Goal: Transaction & Acquisition: Purchase product/service

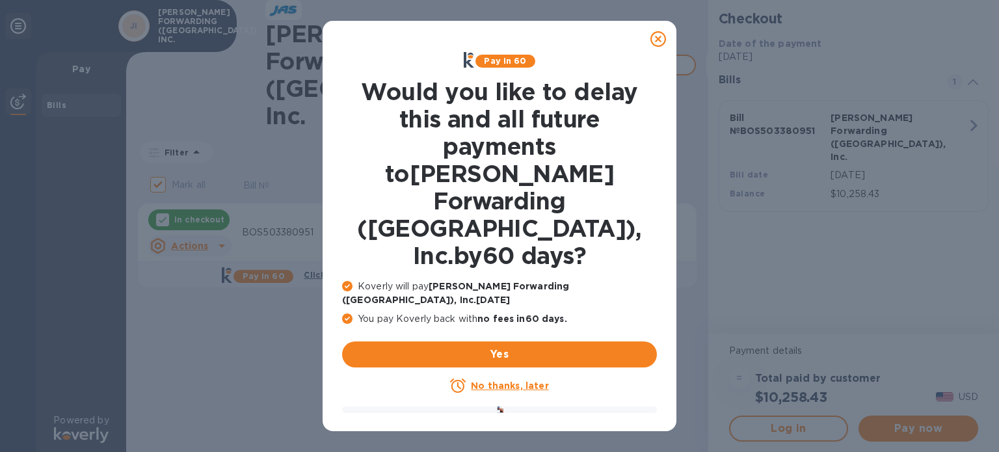
click at [511, 381] on u "No thanks, later" at bounding box center [509, 386] width 77 height 10
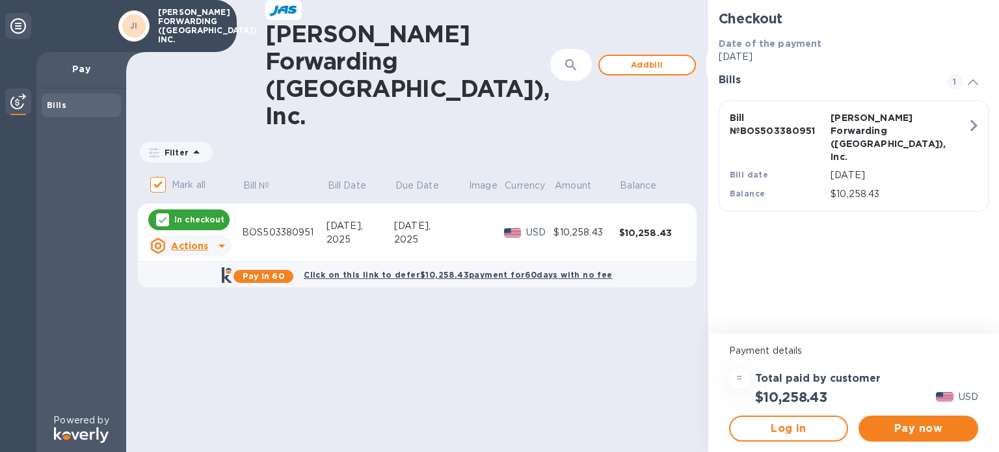
click at [477, 270] on b "Click on this link to defer $10,258.43 payment for 60 days with no fee" at bounding box center [458, 275] width 308 height 10
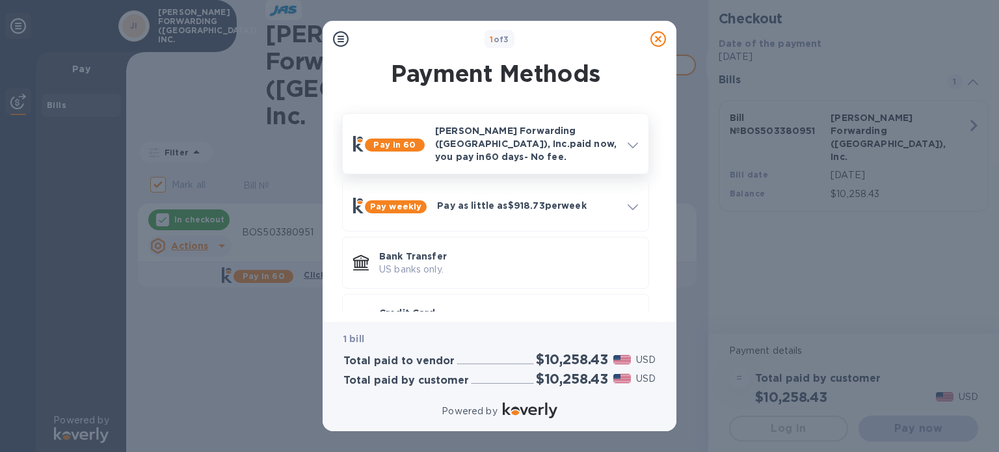
click at [629, 138] on span at bounding box center [633, 144] width 10 height 12
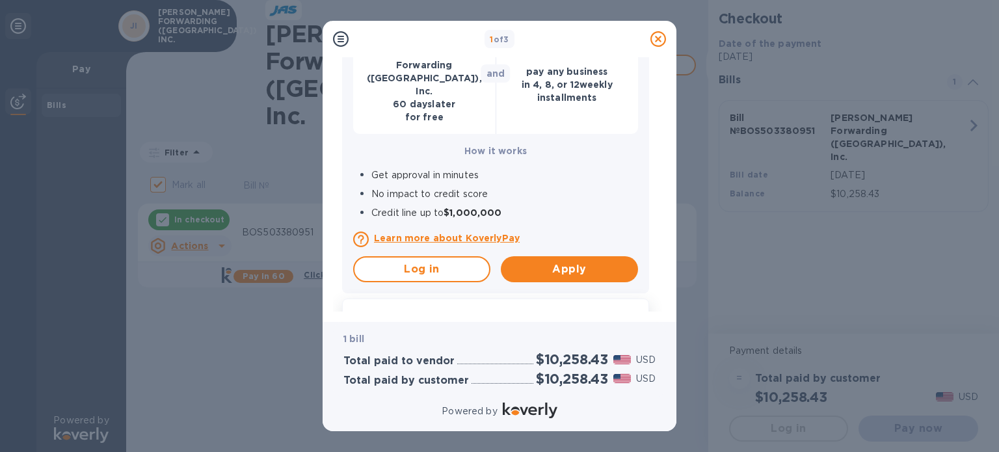
scroll to position [327, 0]
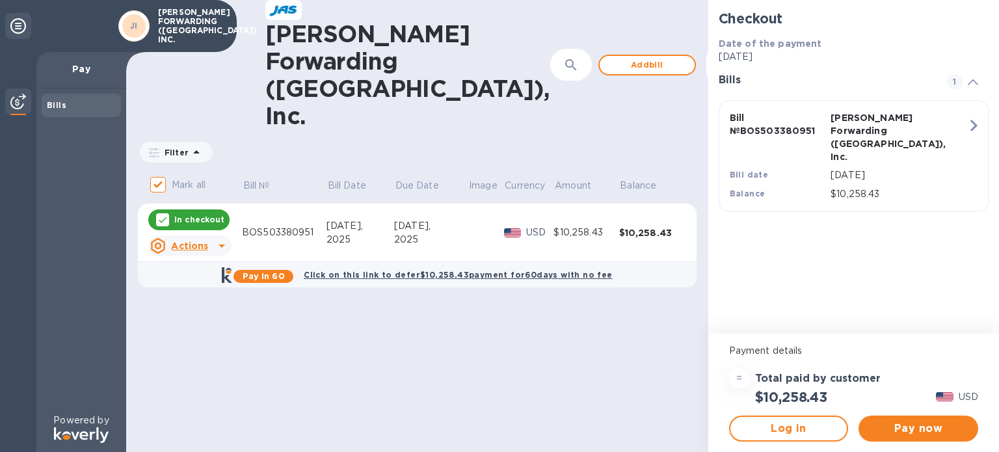
click at [214, 238] on icon at bounding box center [222, 246] width 16 height 16
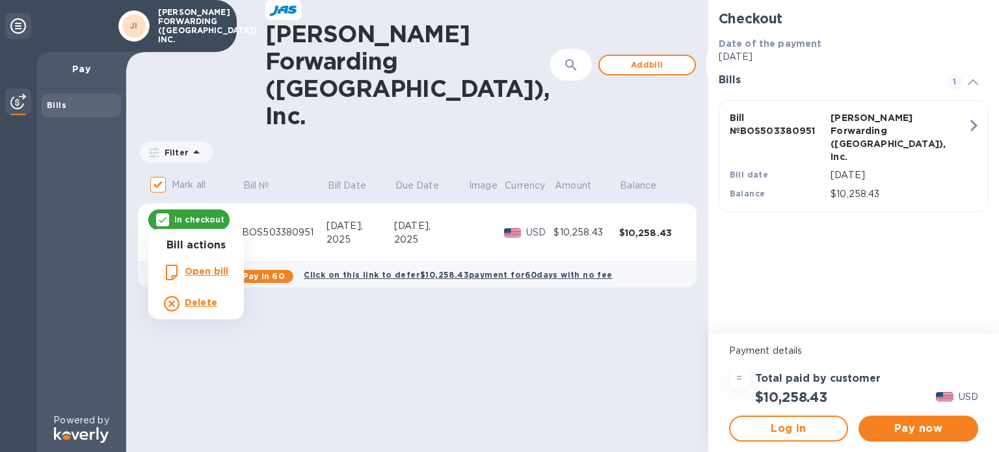
click at [394, 321] on div at bounding box center [499, 226] width 999 height 452
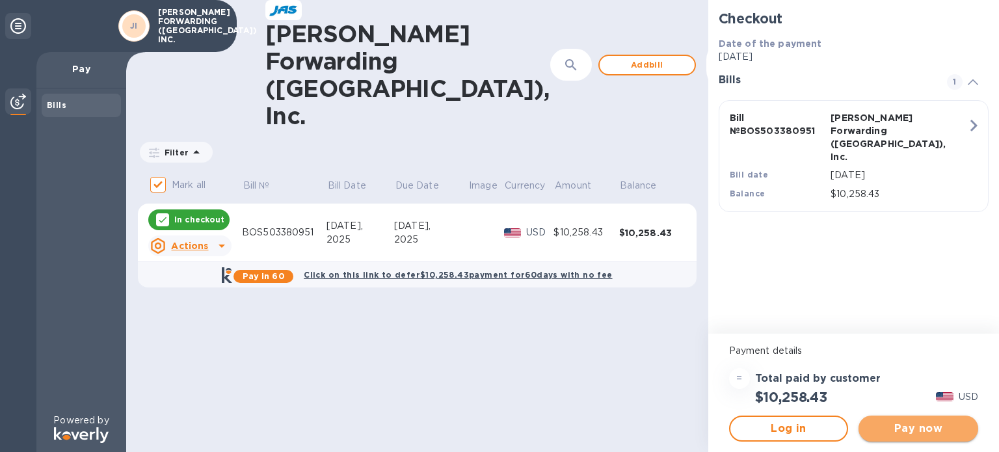
click at [929, 431] on span "Pay now" at bounding box center [918, 429] width 99 height 16
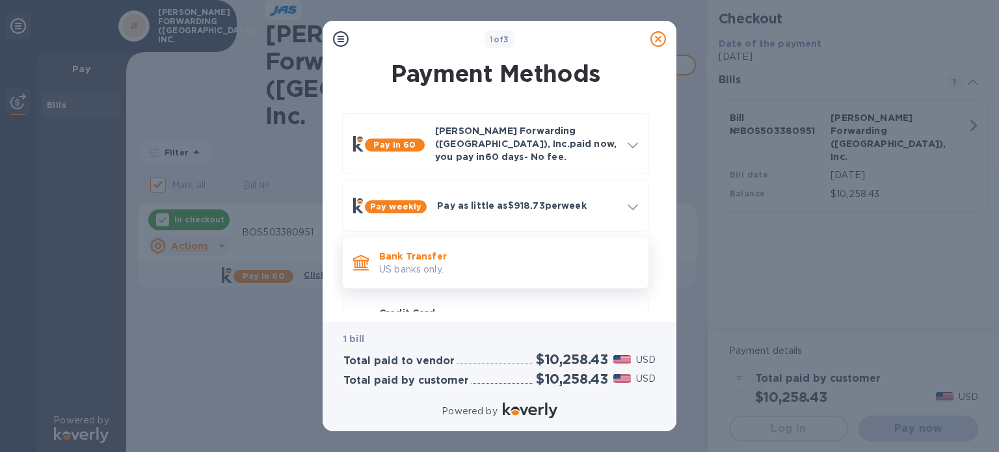
scroll to position [35, 0]
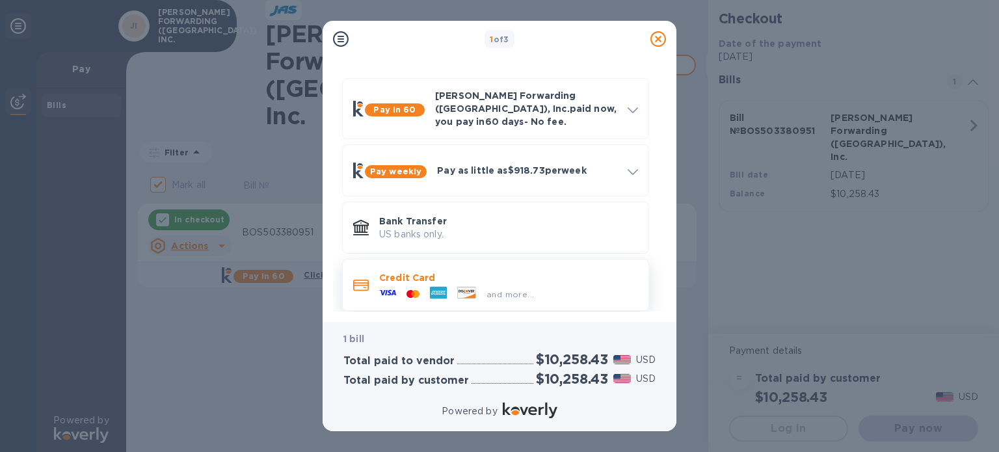
click at [565, 273] on p "Credit Card" at bounding box center [508, 277] width 259 height 13
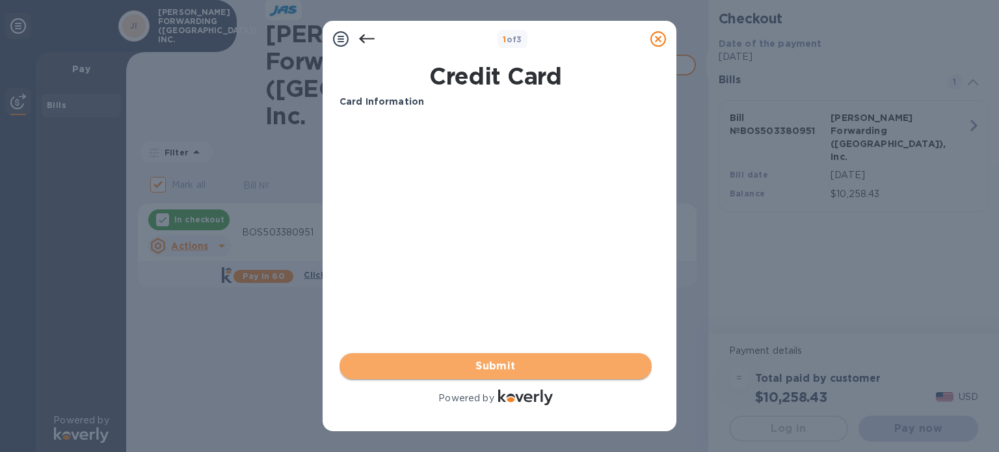
click at [499, 370] on span "Submit" at bounding box center [496, 367] width 292 height 16
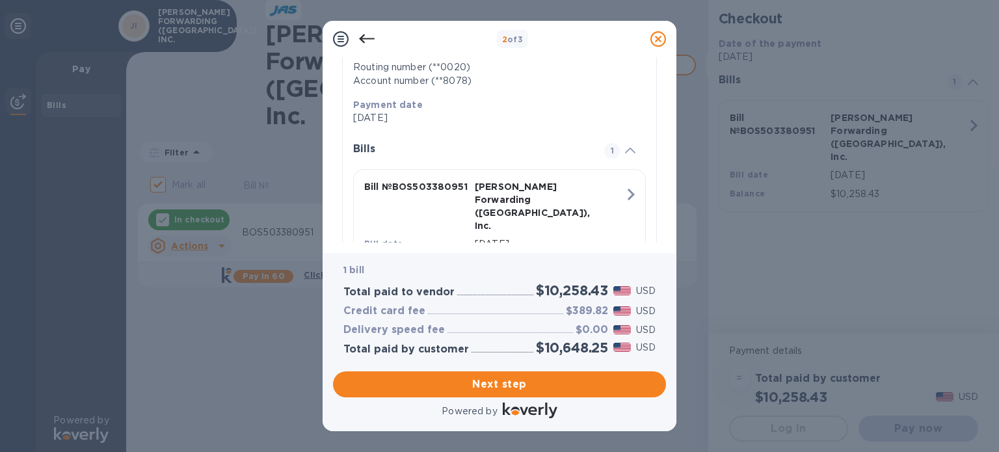
scroll to position [270, 0]
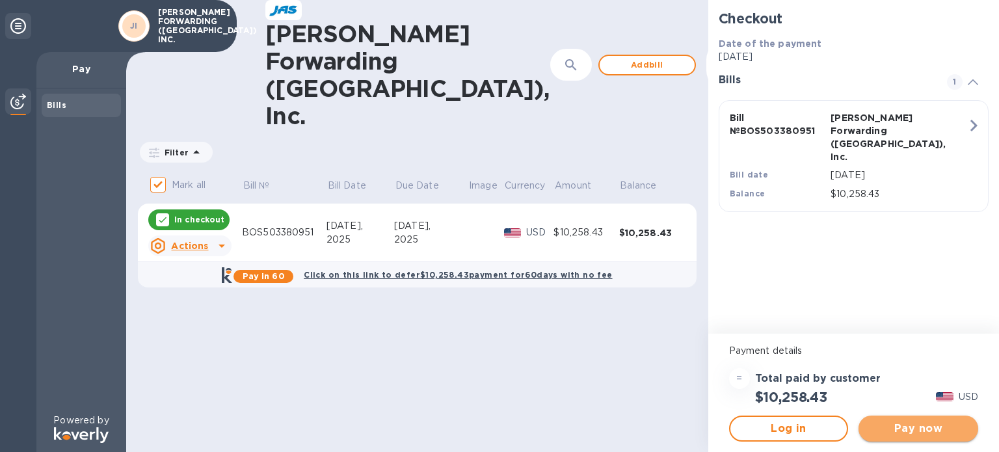
click at [923, 431] on span "Pay now" at bounding box center [918, 429] width 99 height 16
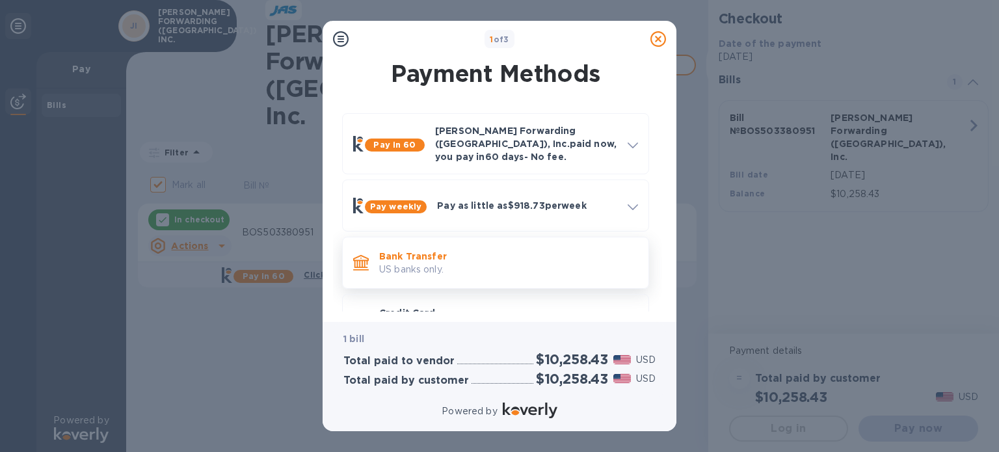
scroll to position [35, 0]
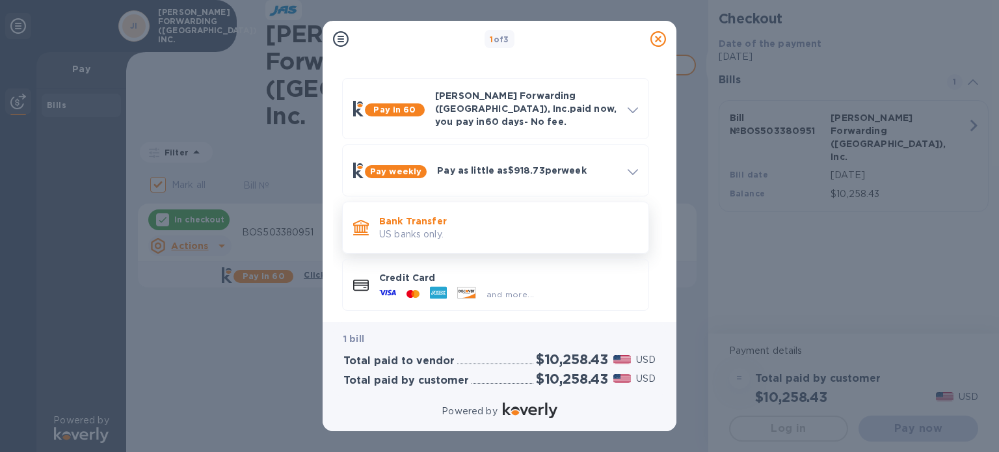
click at [478, 228] on p "US banks only." at bounding box center [508, 235] width 259 height 14
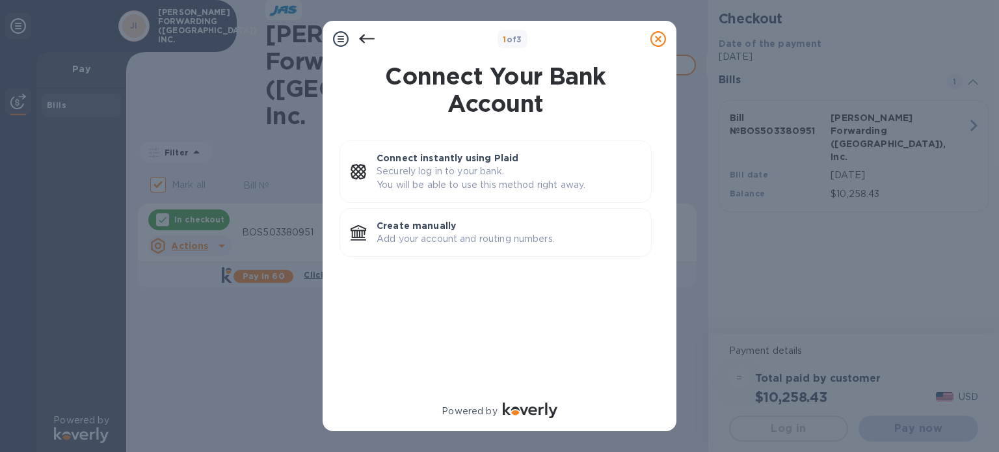
scroll to position [0, 0]
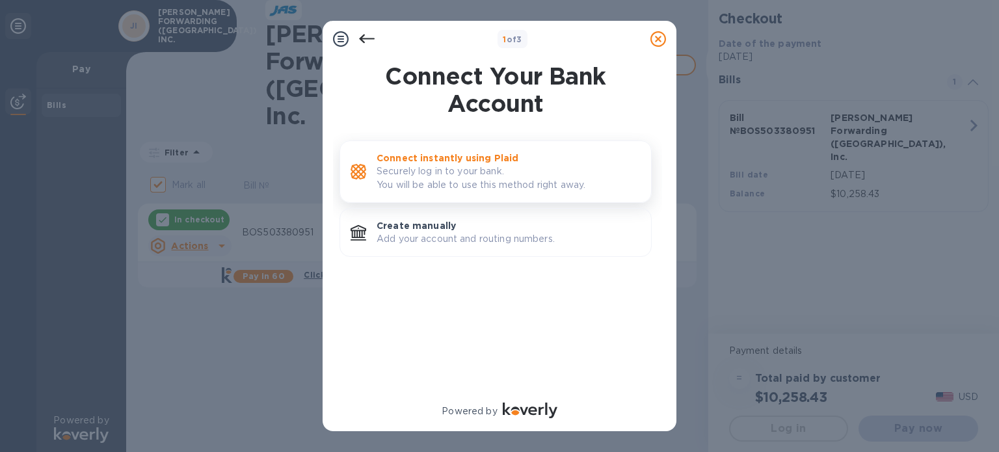
click at [476, 171] on p "Securely log in to your bank. You will be able to use this method right away." at bounding box center [509, 178] width 264 height 27
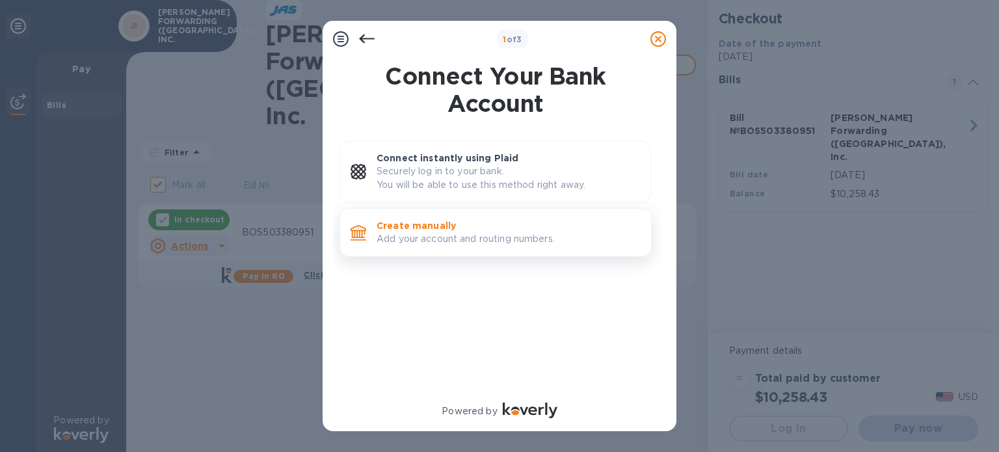
click at [459, 224] on p "Create manually" at bounding box center [509, 225] width 264 height 13
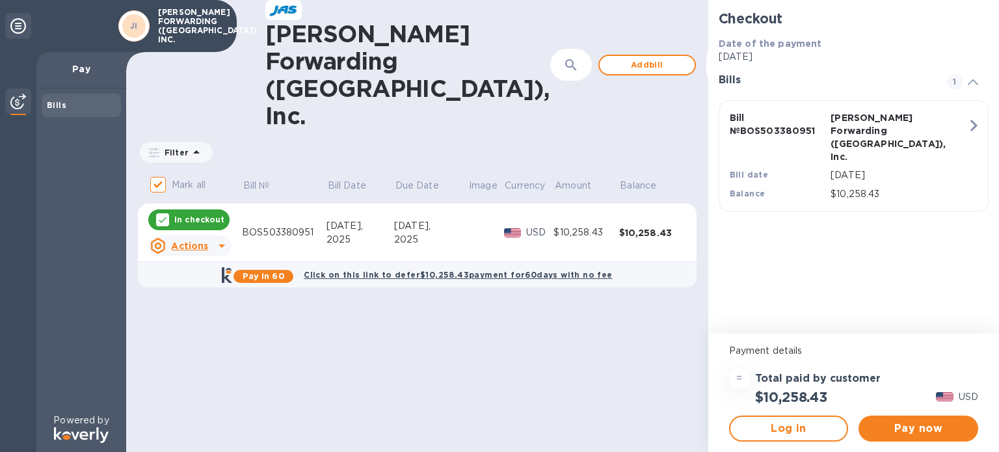
click at [487, 270] on b "Click on this link to defer $10,258.43 payment for 60 days with no fee" at bounding box center [458, 275] width 308 height 10
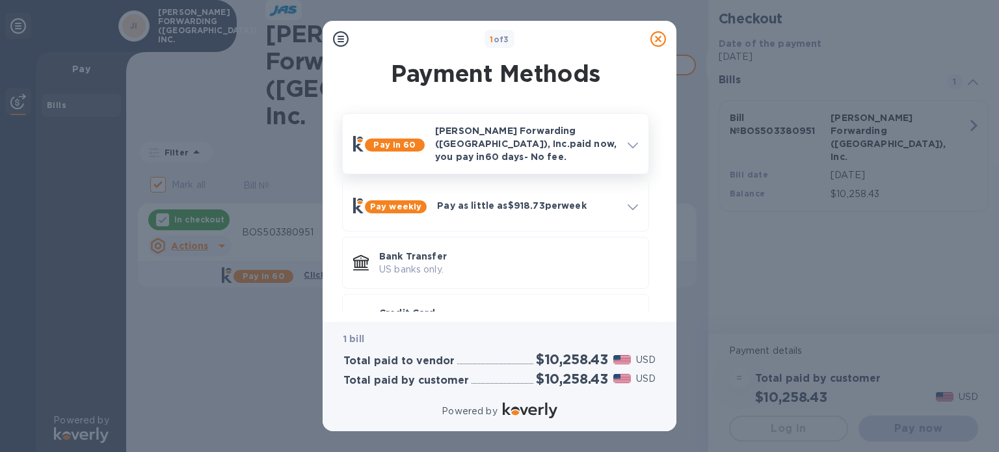
click at [505, 148] on p "JAS Forwarding (USA), Inc. paid now, you pay in 60 days - No fee." at bounding box center [526, 143] width 182 height 39
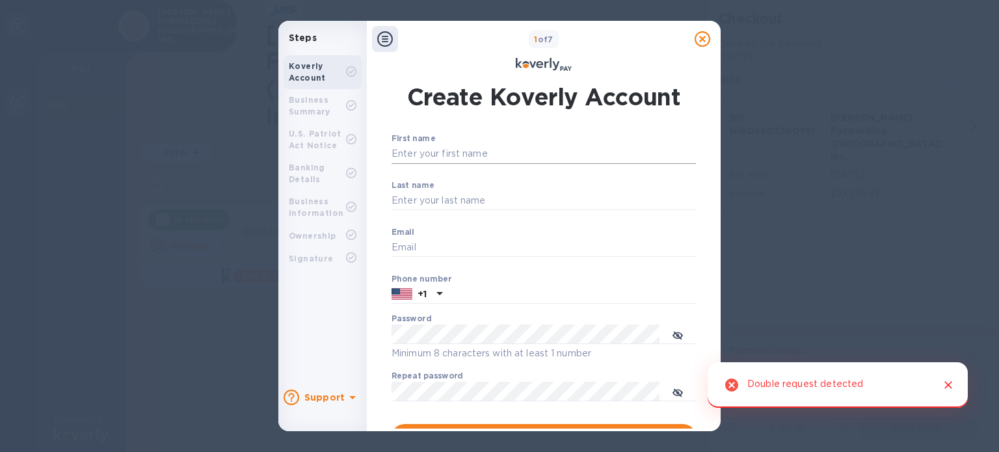
type input "[PERSON_NAME][EMAIL_ADDRESS][DOMAIN_NAME]"
click at [492, 151] on input "First name" at bounding box center [544, 154] width 305 height 20
type input "[PERSON_NAME]"
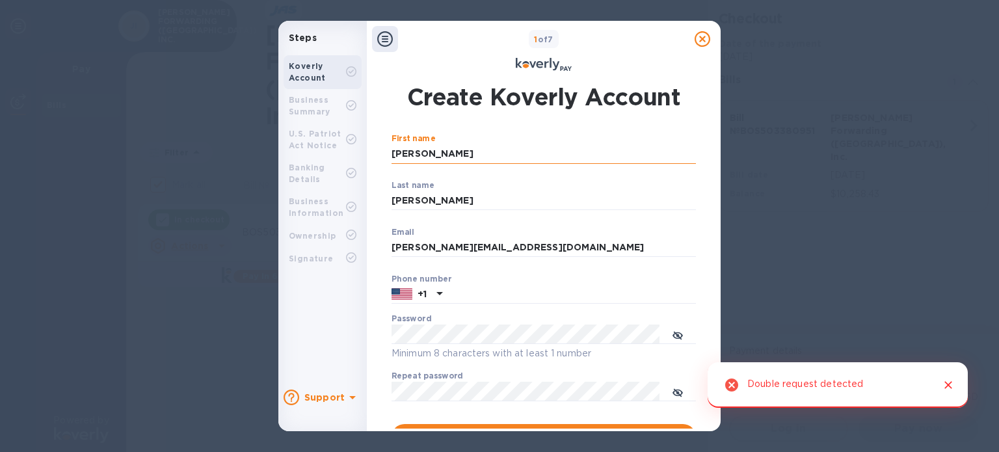
type input "6173043557"
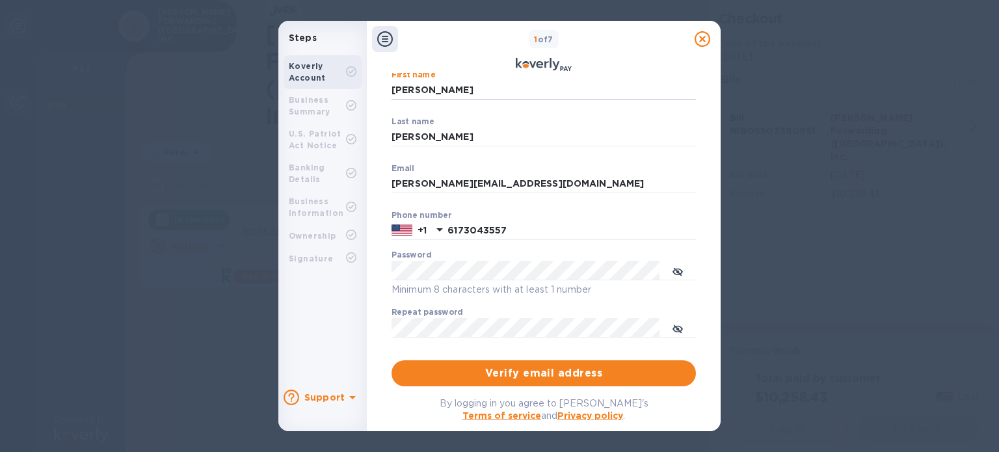
scroll to position [64, 0]
click at [678, 269] on icon "toggle password visibility" at bounding box center [678, 271] width 10 height 10
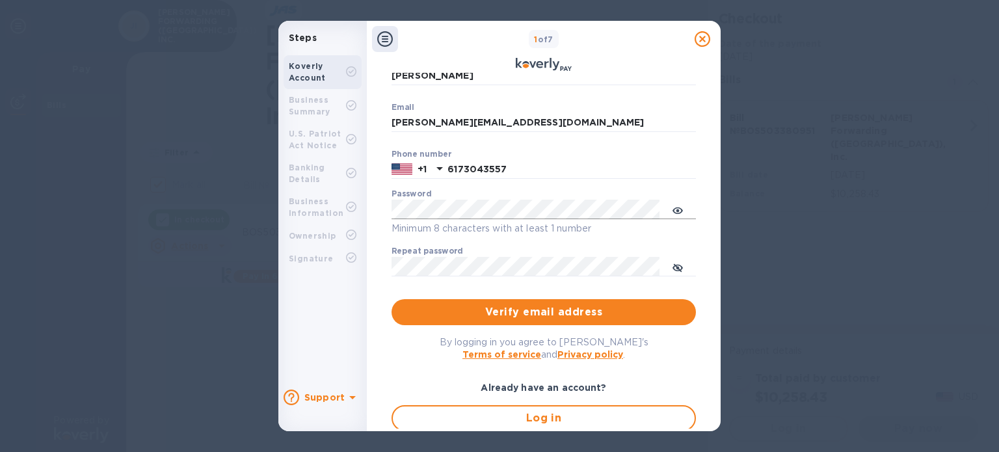
scroll to position [139, 0]
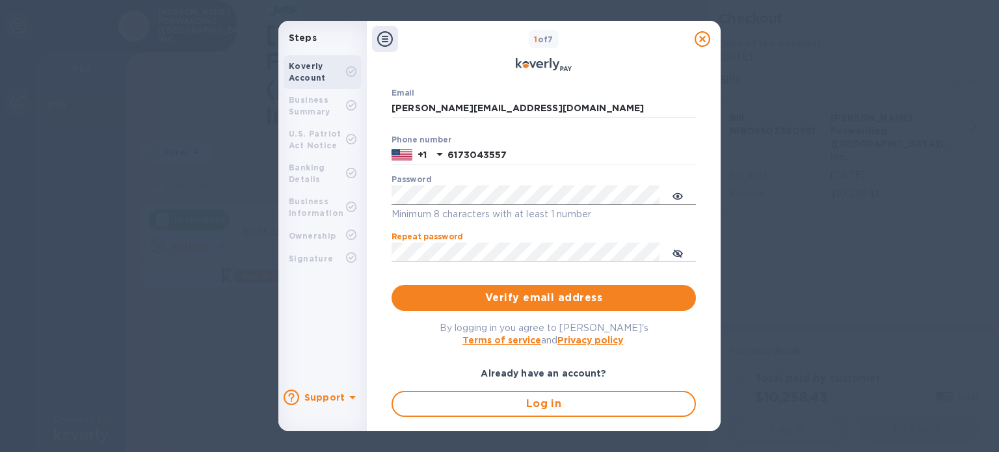
click at [417, 340] on div "By logging in you agree to Koverly's Terms of service and Privacy policy ." at bounding box center [544, 333] width 305 height 25
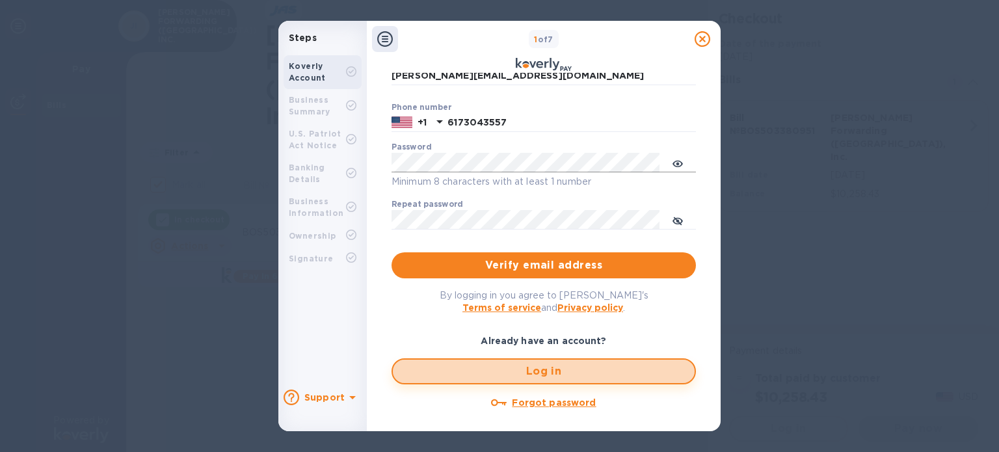
click at [549, 374] on span "Log in" at bounding box center [543, 372] width 281 height 16
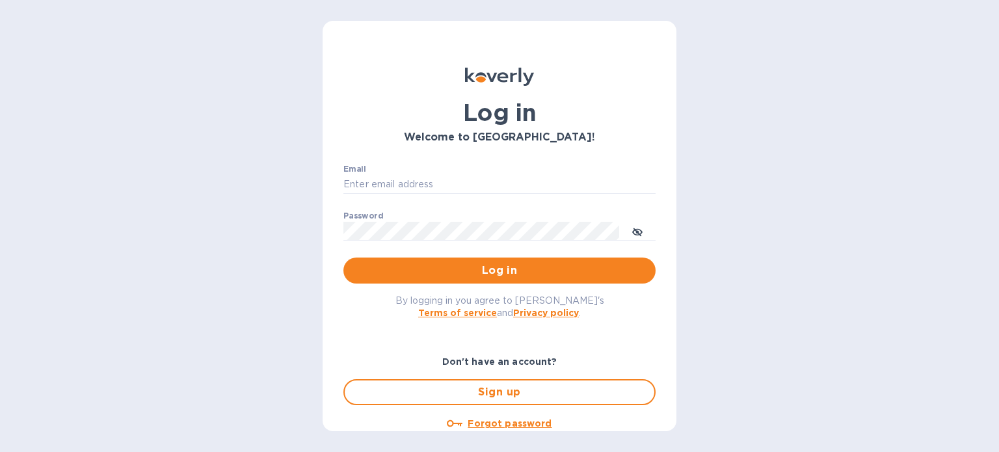
type input "[PERSON_NAME][EMAIL_ADDRESS][DOMAIN_NAME]"
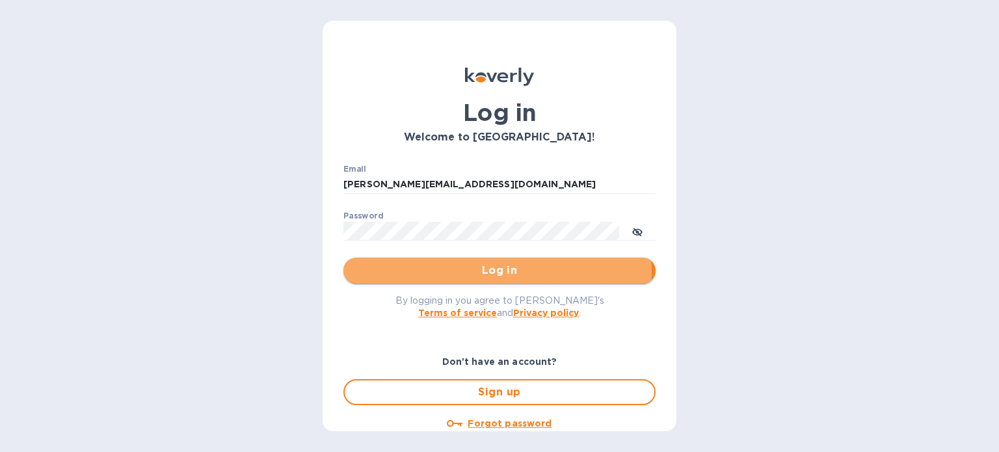
click at [491, 272] on span "Log in" at bounding box center [500, 271] width 292 height 16
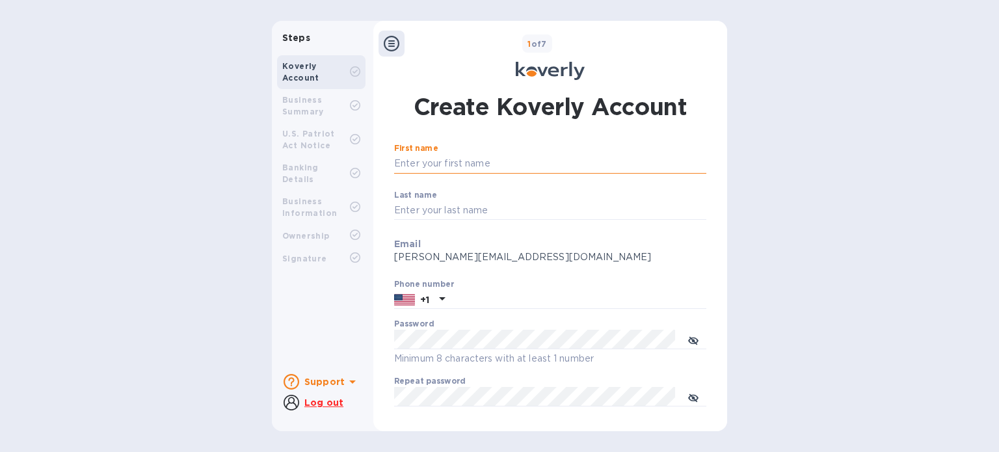
click at [483, 158] on input "First name" at bounding box center [550, 164] width 312 height 20
type input "[PERSON_NAME]"
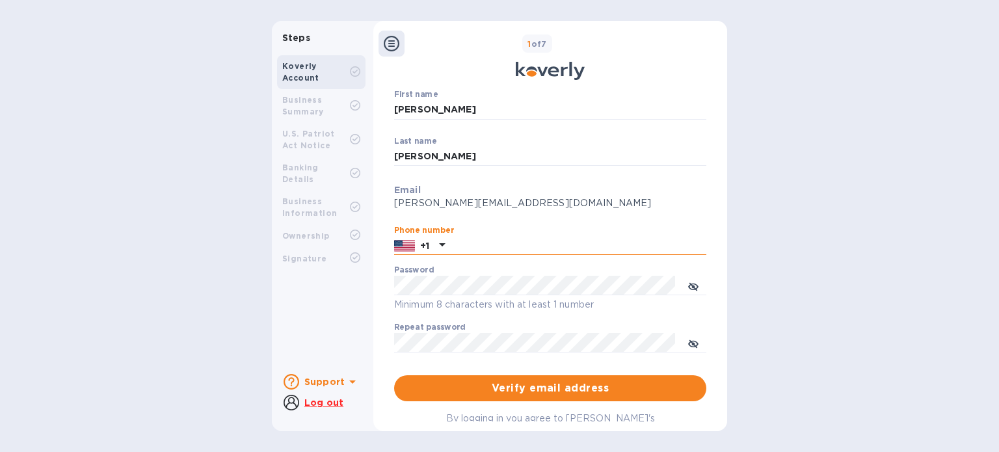
click at [556, 244] on input "text" at bounding box center [578, 246] width 256 height 20
click at [546, 247] on input "text" at bounding box center [578, 246] width 256 height 20
type input "6173043557"
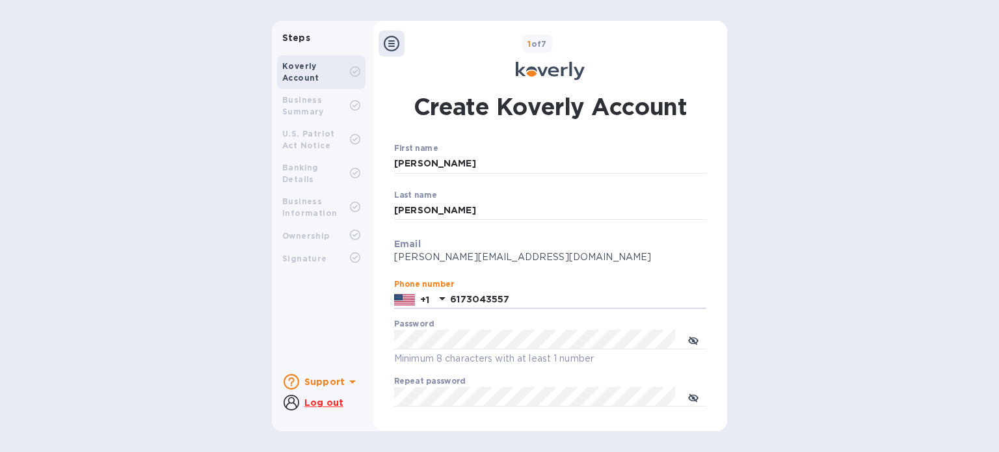
scroll to position [184, 0]
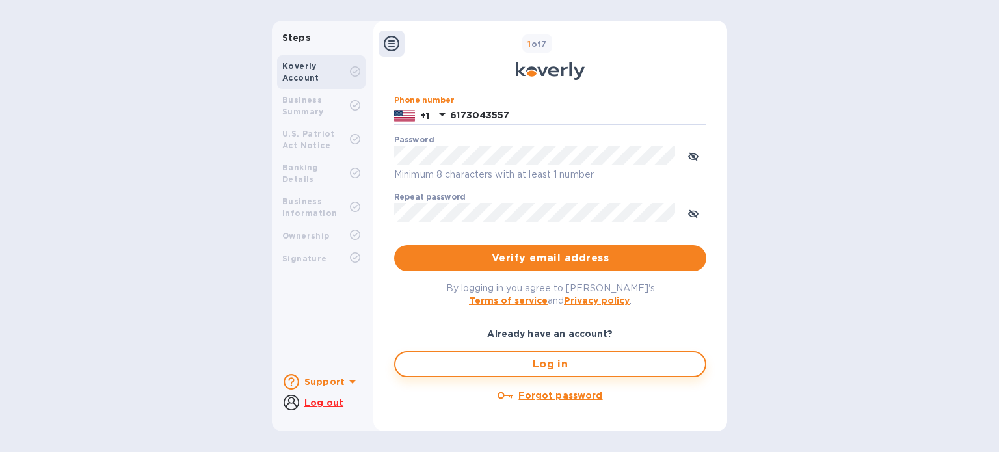
click at [549, 366] on span "Log in" at bounding box center [550, 365] width 289 height 16
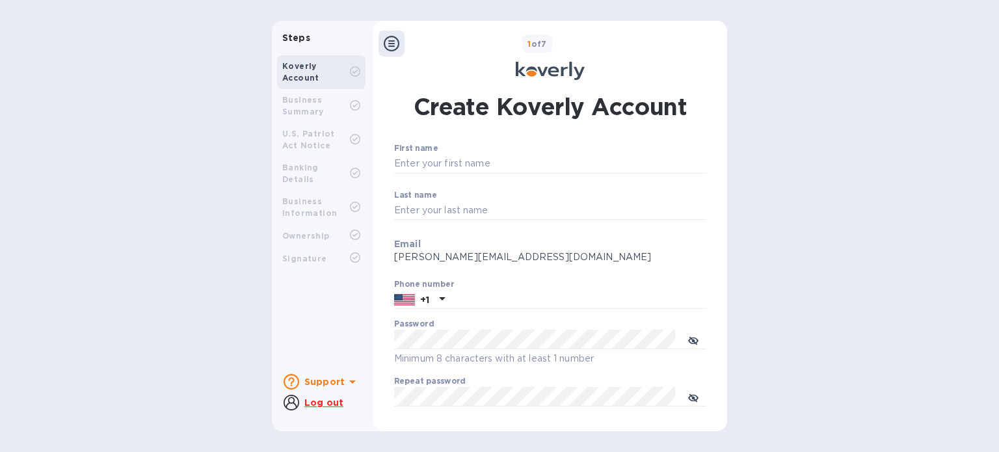
type input "6173043557"
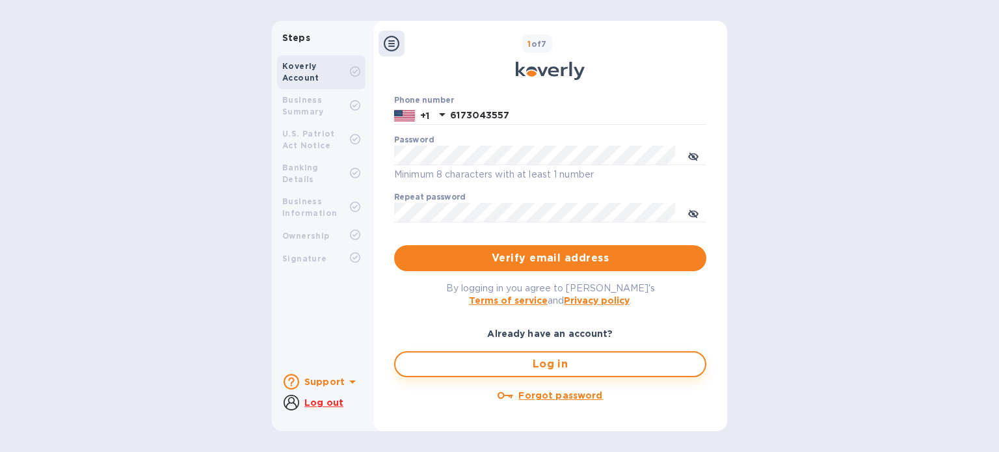
click at [550, 368] on span "Log in" at bounding box center [550, 365] width 289 height 16
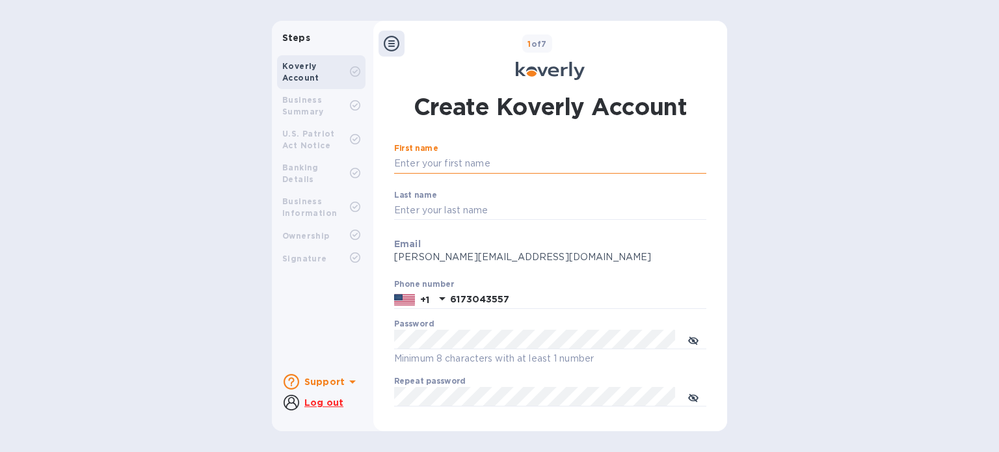
click at [498, 165] on input "First name" at bounding box center [550, 164] width 312 height 20
type input "[PERSON_NAME]"
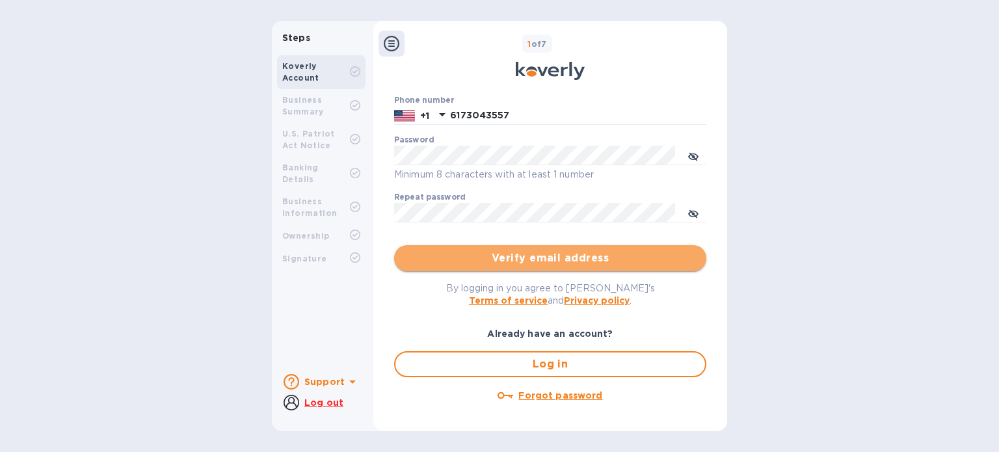
click at [554, 264] on span "Verify email address" at bounding box center [551, 259] width 292 height 16
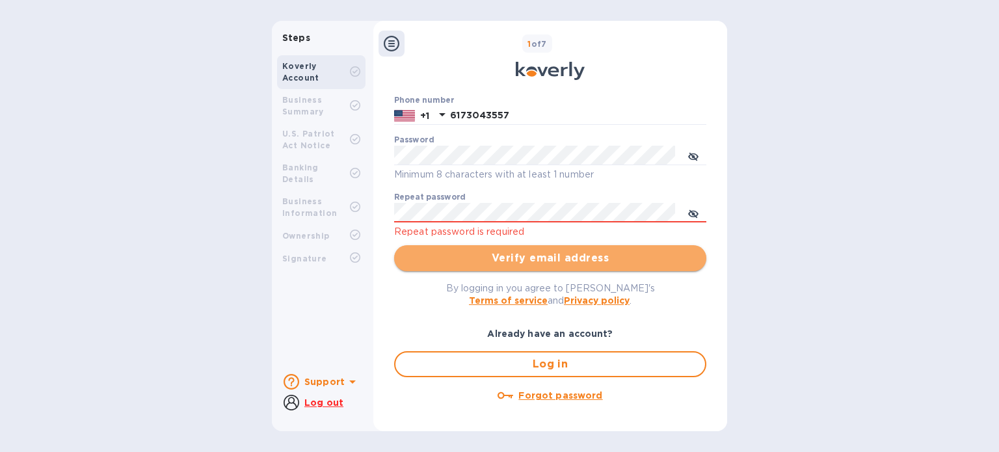
click at [529, 264] on span "Verify email address" at bounding box center [551, 259] width 292 height 16
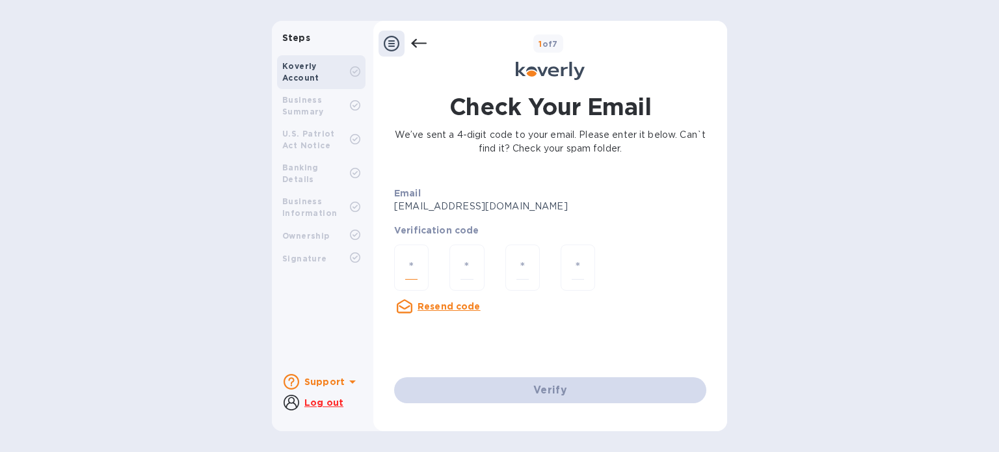
click at [411, 258] on input "number" at bounding box center [411, 268] width 12 height 24
type input "3"
type input "1"
type input "8"
type input "5"
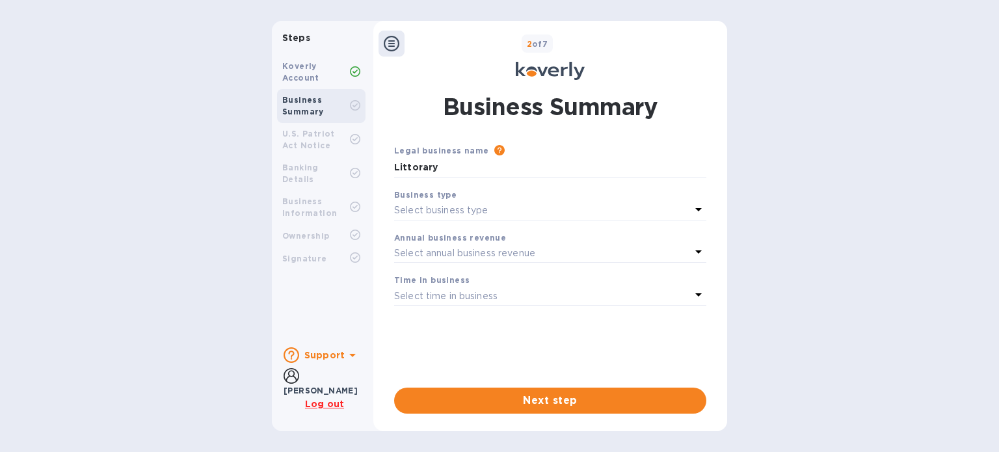
click at [543, 385] on div "Legal business name Please provide the legal name that appears on your SS-4 for…" at bounding box center [550, 279] width 312 height 270
click at [501, 211] on div "Select business type" at bounding box center [542, 211] width 297 height 18
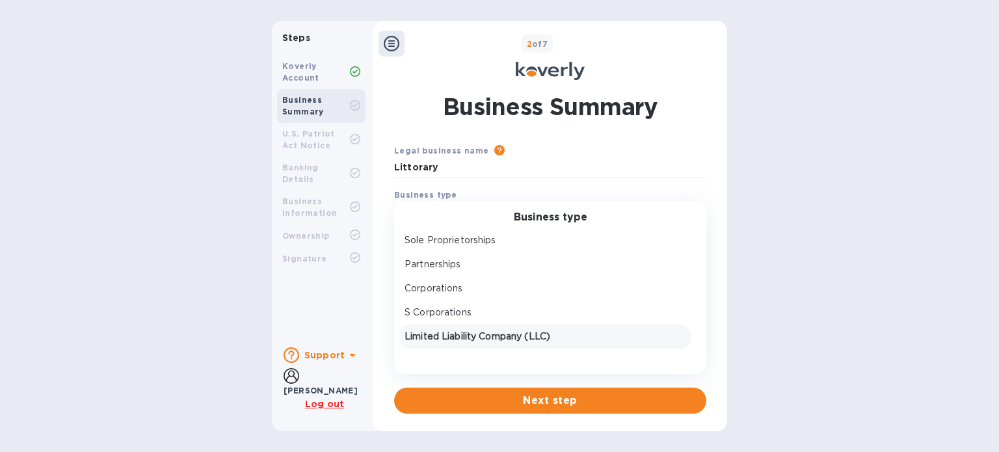
click at [479, 333] on p "Limited Liability Company (LLC)" at bounding box center [545, 337] width 281 height 14
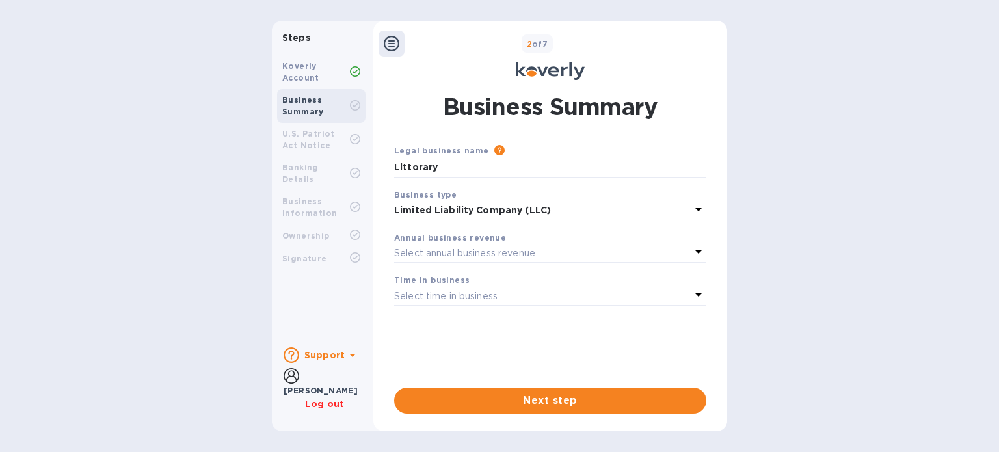
click at [484, 257] on p "Select annual business revenue" at bounding box center [464, 254] width 141 height 14
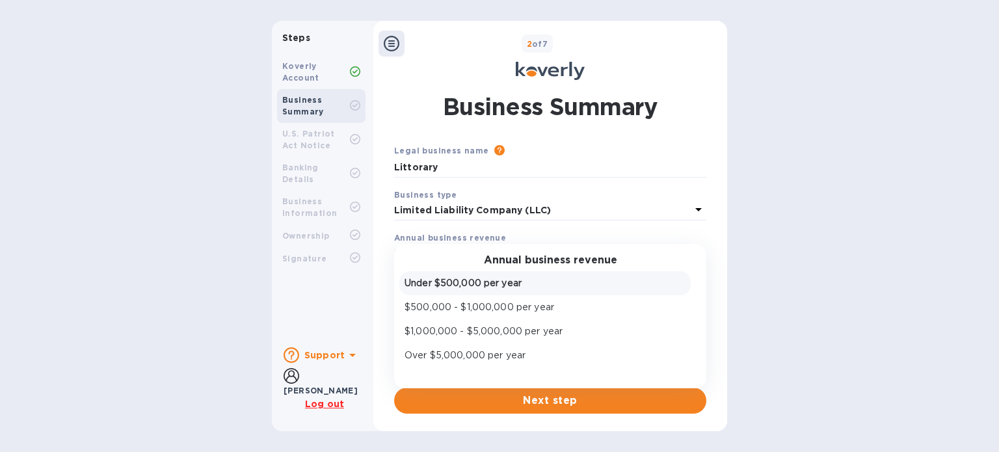
click at [509, 283] on p "Under $500,000 per year" at bounding box center [545, 284] width 281 height 14
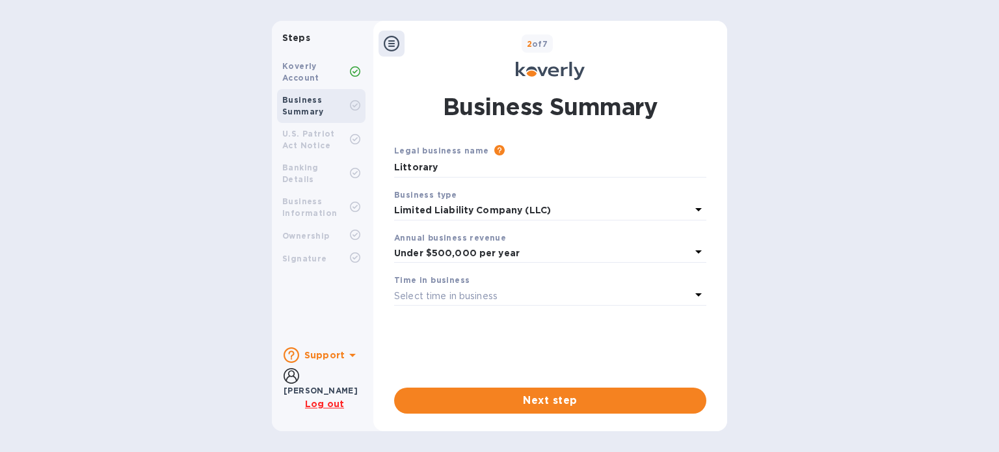
click at [508, 297] on div "Select time in business" at bounding box center [542, 296] width 297 height 18
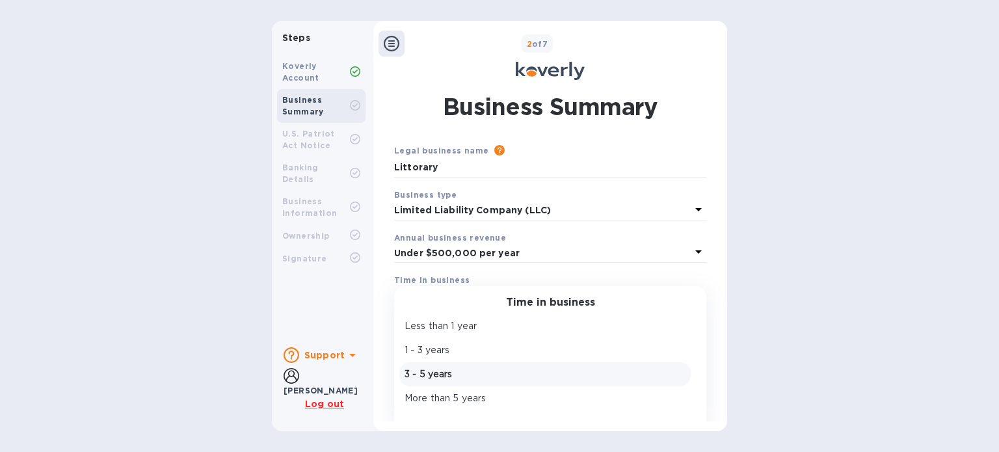
click at [492, 375] on p "3 - 5 years" at bounding box center [545, 375] width 281 height 14
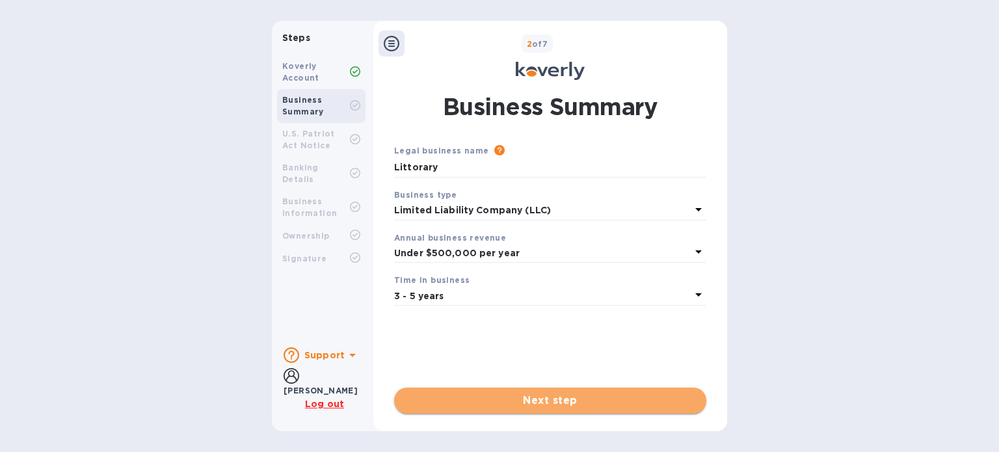
click at [539, 408] on span "Next step" at bounding box center [551, 401] width 292 height 16
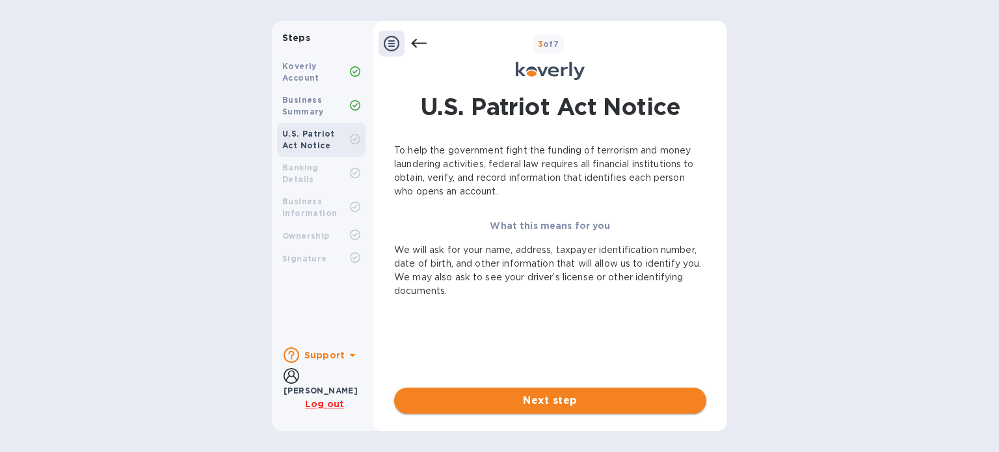
click at [557, 401] on span "Next step" at bounding box center [551, 401] width 292 height 16
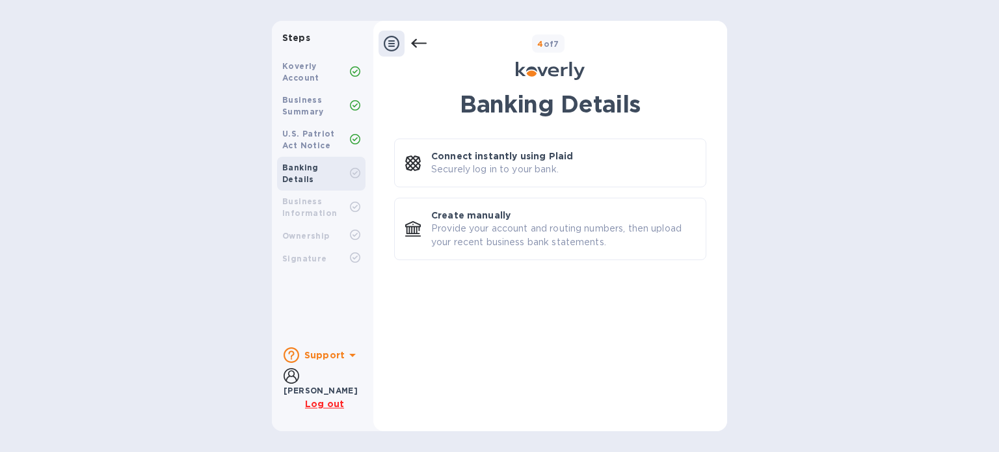
click at [391, 43] on icon at bounding box center [392, 44] width 16 height 16
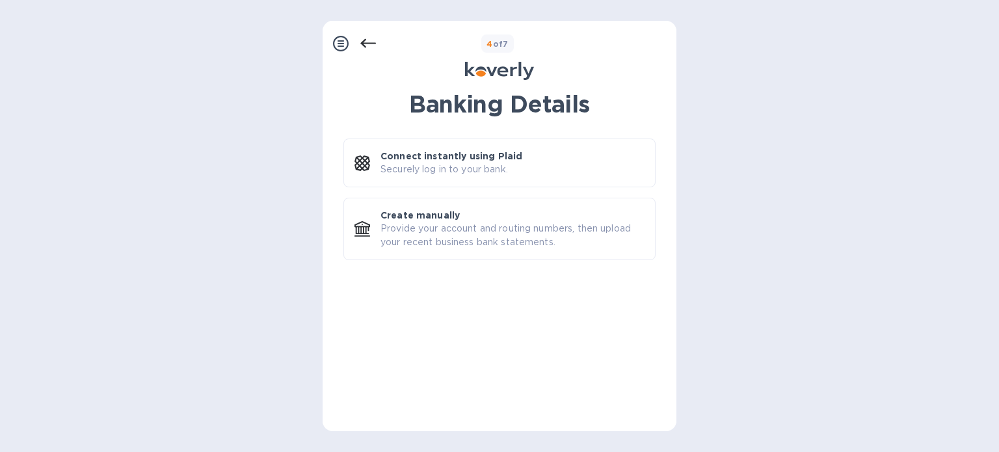
click at [365, 41] on icon at bounding box center [368, 44] width 16 height 16
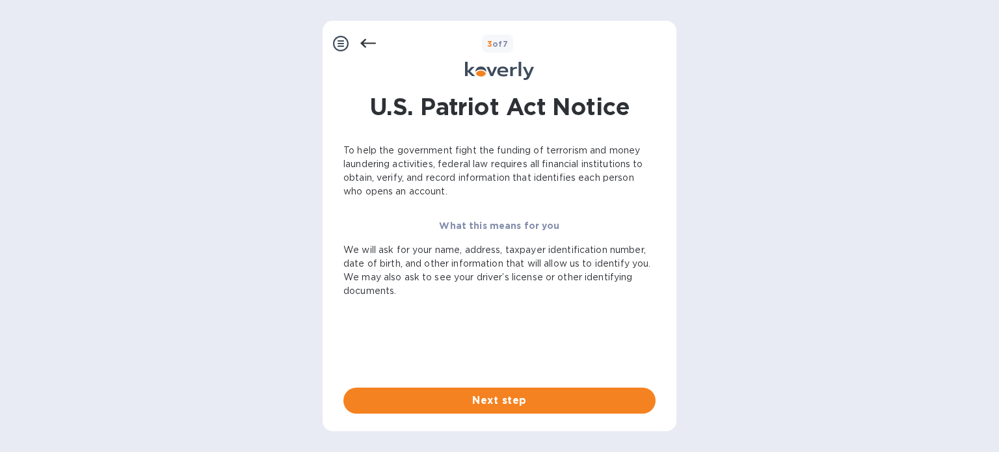
click at [365, 41] on icon at bounding box center [368, 44] width 16 height 16
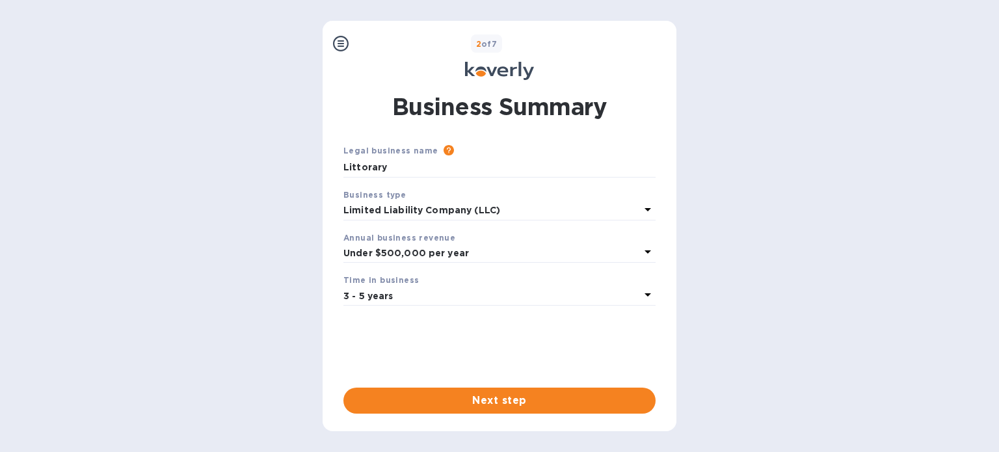
click at [365, 41] on div "2 of 7" at bounding box center [513, 43] width 318 height 19
click at [342, 46] on icon at bounding box center [341, 44] width 16 height 16
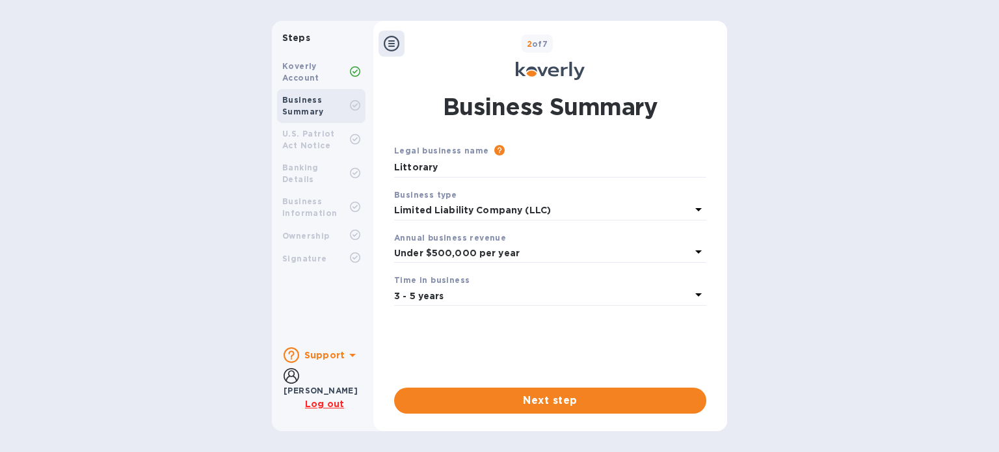
click at [295, 73] on b "Koverly Account" at bounding box center [300, 71] width 37 height 21
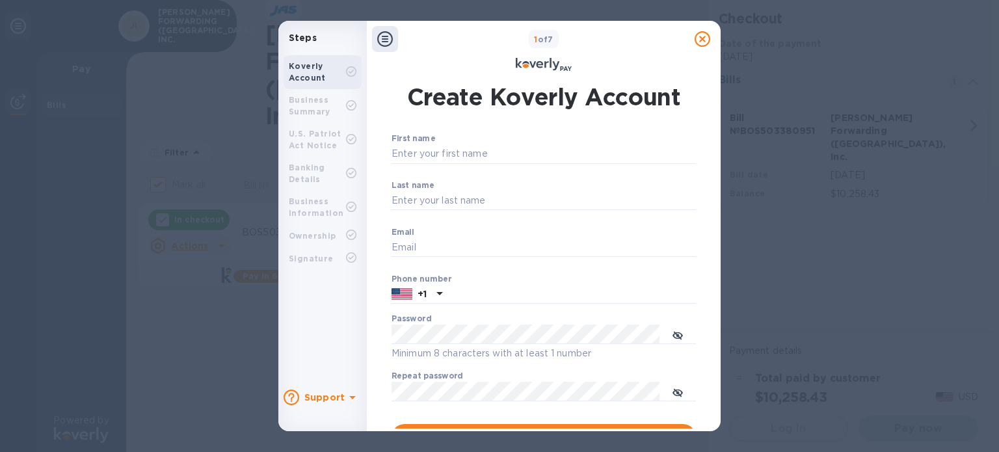
click at [705, 0] on html at bounding box center [499, 0] width 999 height 0
click at [838, 0] on html at bounding box center [499, 0] width 999 height 0
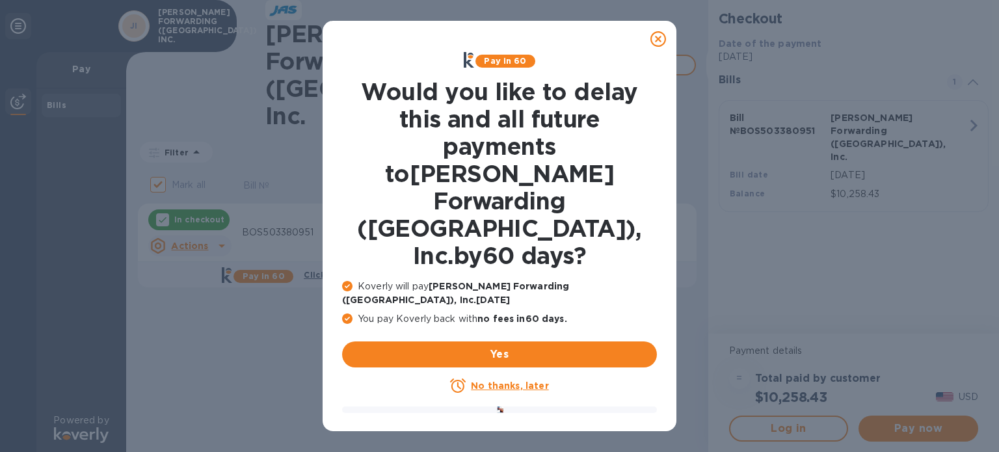
click at [659, 33] on icon at bounding box center [659, 39] width 16 height 16
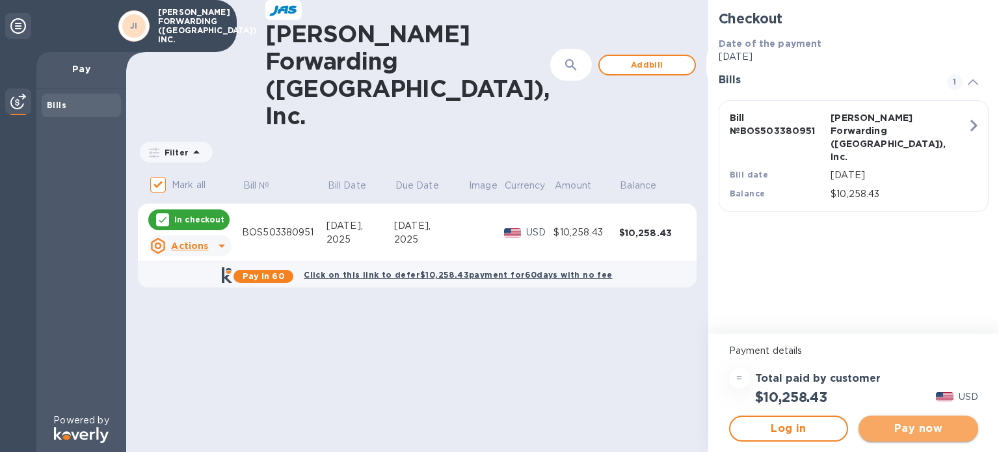
click at [916, 425] on span "Pay now" at bounding box center [918, 429] width 99 height 16
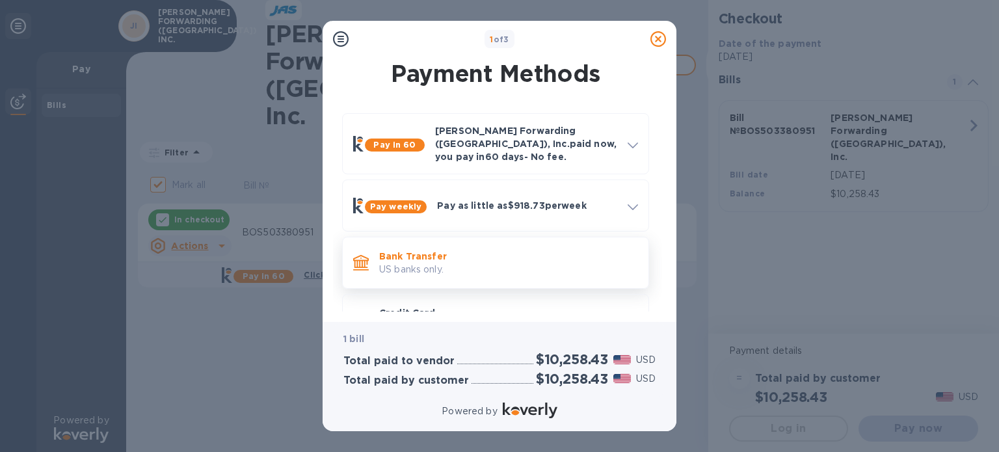
scroll to position [35, 0]
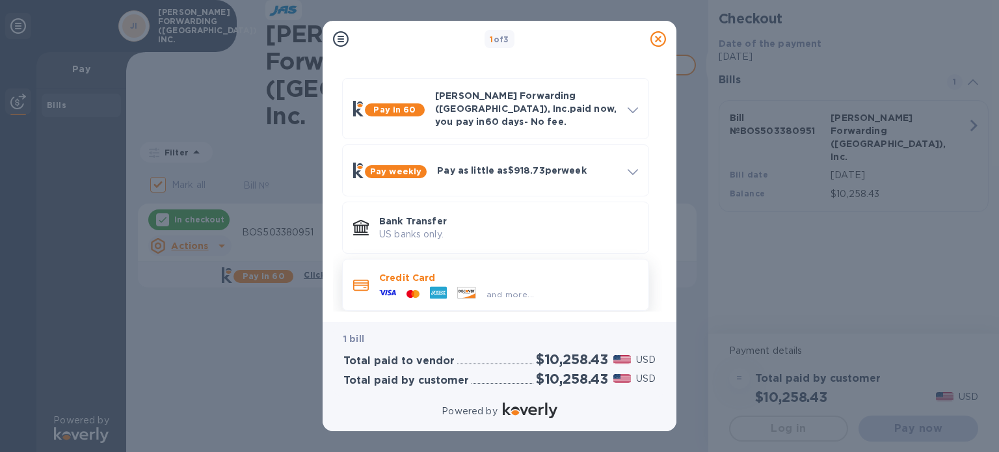
click at [394, 271] on p "Credit Card" at bounding box center [508, 277] width 259 height 13
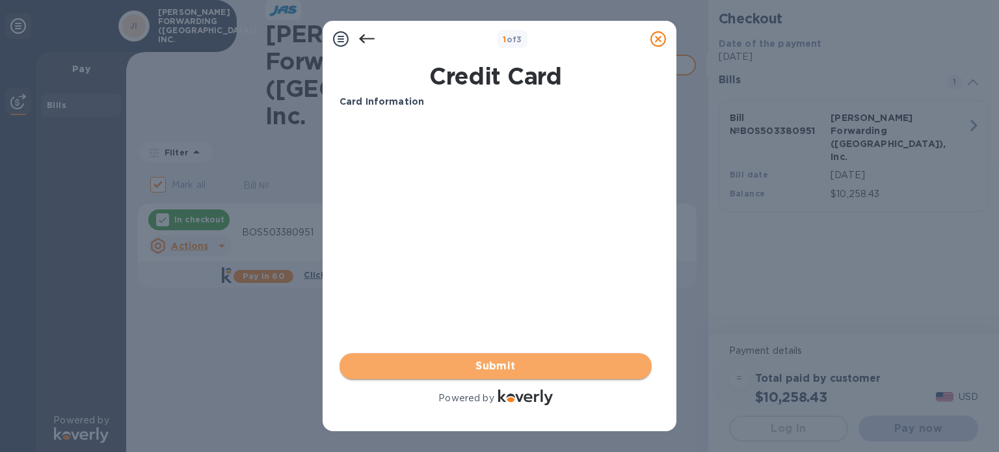
click at [498, 364] on span "Submit" at bounding box center [496, 367] width 292 height 16
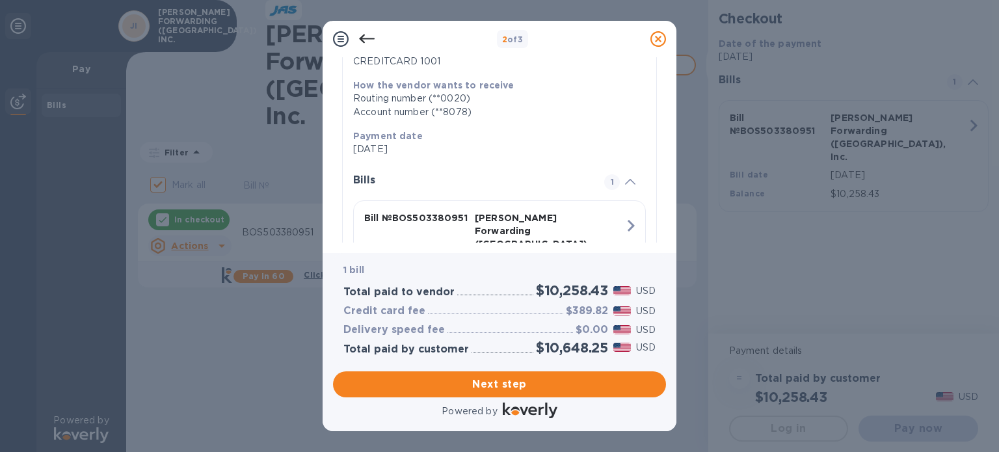
scroll to position [270, 0]
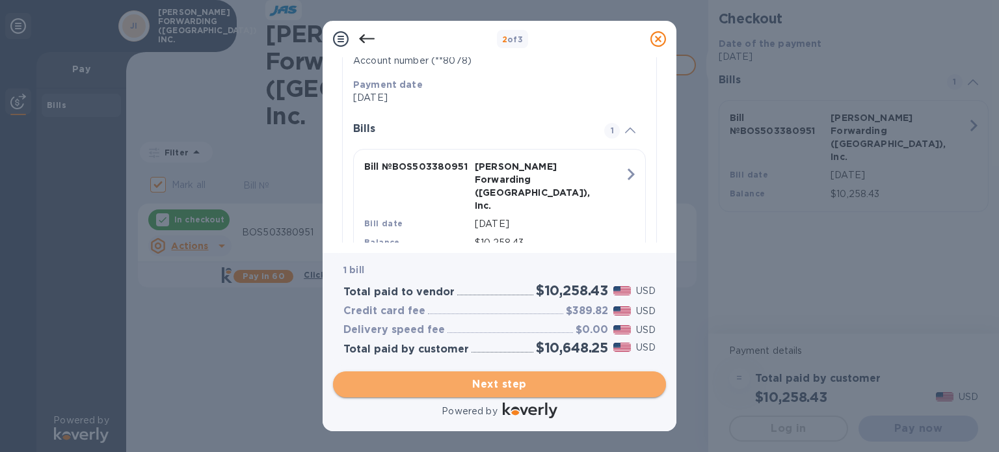
click at [496, 385] on span "Next step" at bounding box center [500, 385] width 312 height 16
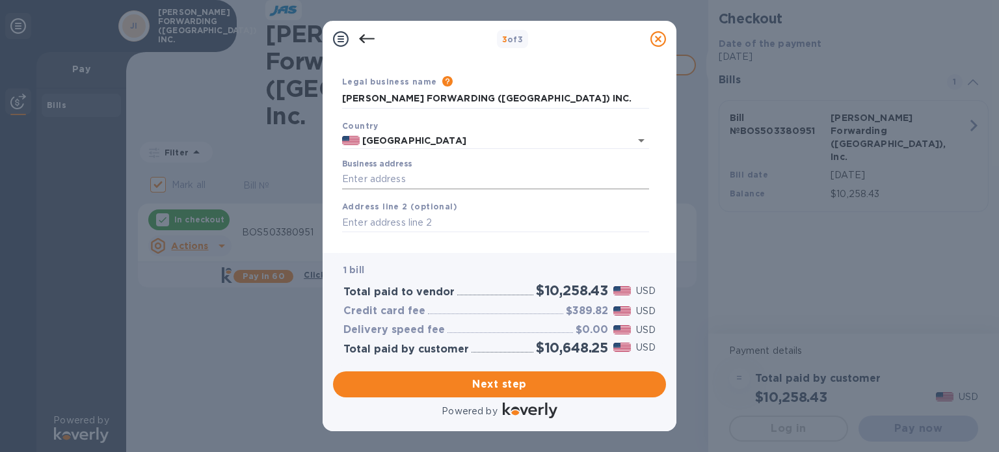
scroll to position [0, 0]
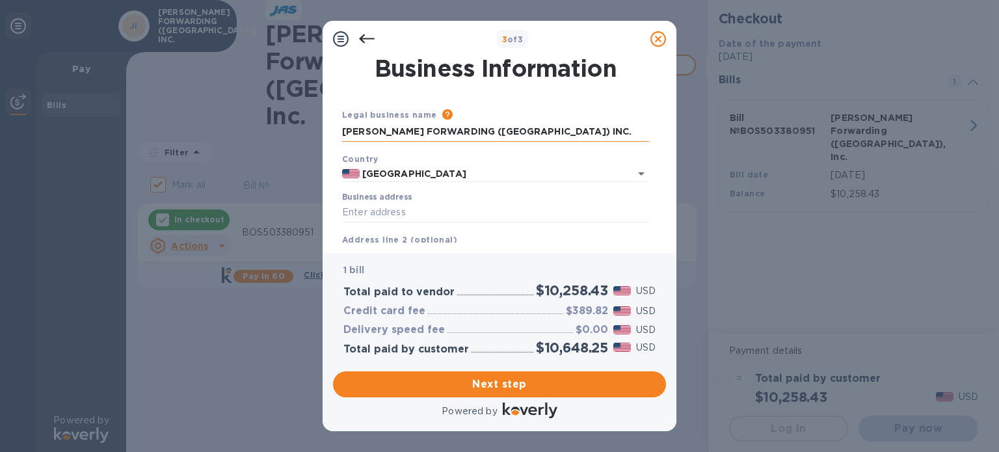
click at [489, 127] on input "[PERSON_NAME] FORWARDING ([GEOGRAPHIC_DATA]) INC." at bounding box center [495, 132] width 307 height 20
click at [487, 127] on input "[PERSON_NAME] FORWARDING ([GEOGRAPHIC_DATA]) INC." at bounding box center [495, 132] width 307 height 20
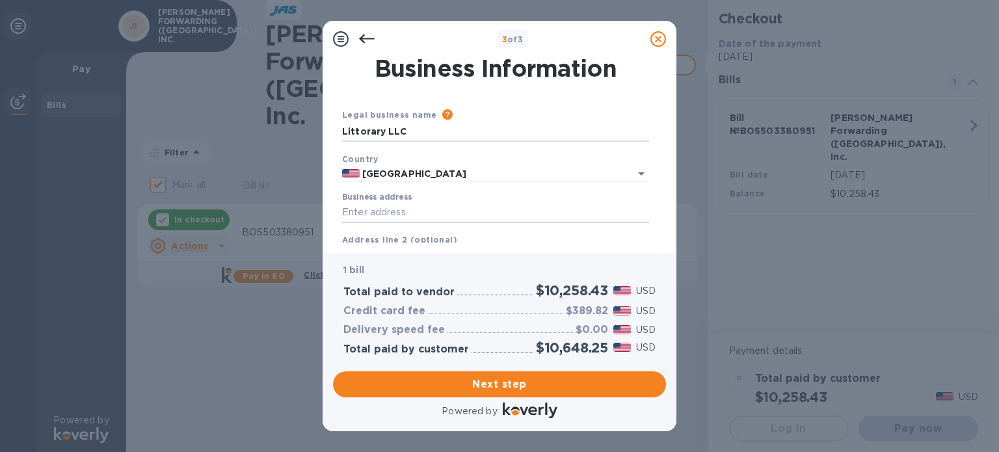
scroll to position [60, 0]
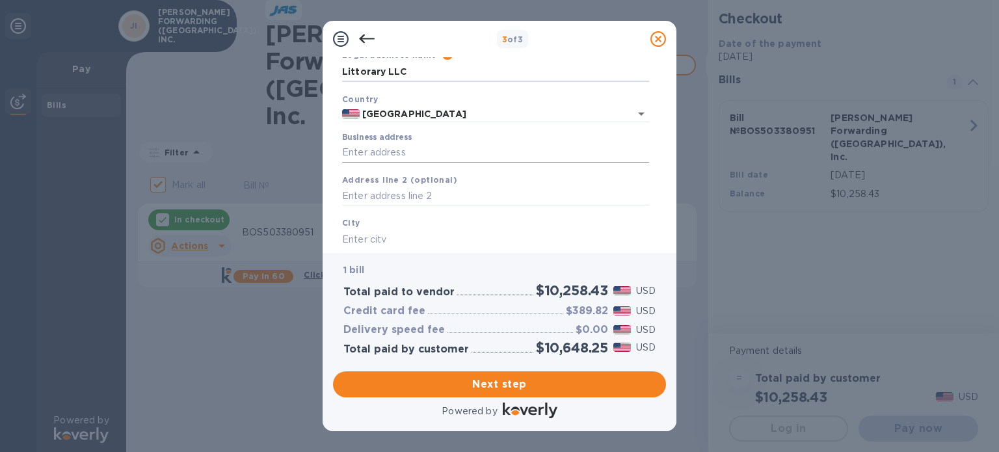
type input "Littorary LLC"
click at [480, 146] on input "Business address" at bounding box center [495, 153] width 307 height 20
type input "[STREET_ADDRESS][DATE][PERSON_NAME]"
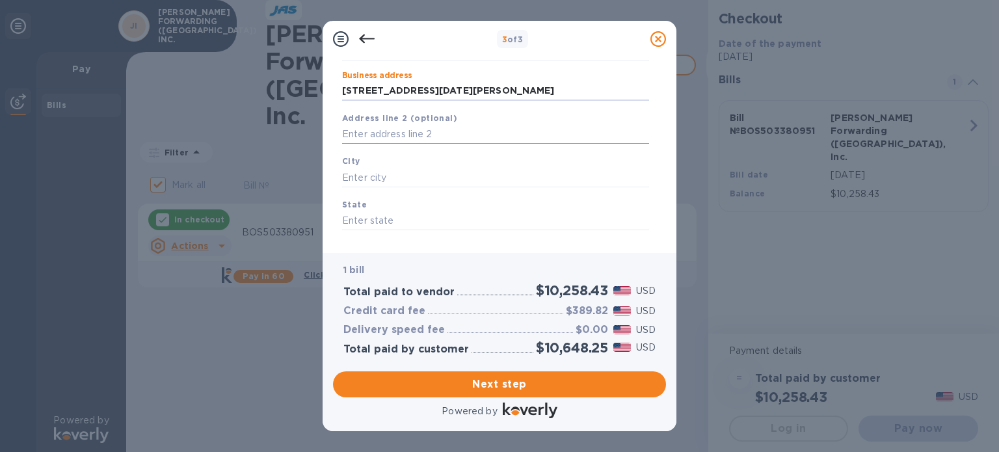
scroll to position [134, 0]
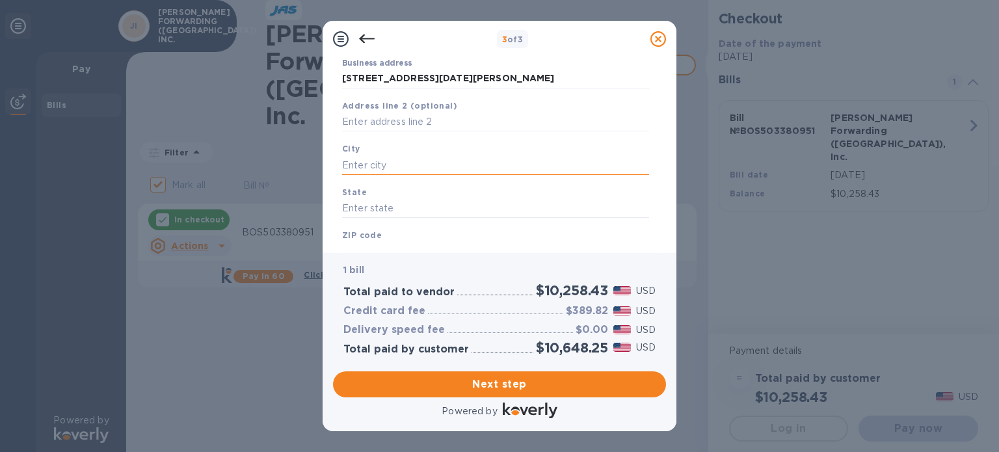
click at [450, 168] on input "text" at bounding box center [495, 166] width 307 height 20
type input "[PERSON_NAME]"
click at [416, 221] on div "State" at bounding box center [496, 202] width 318 height 44
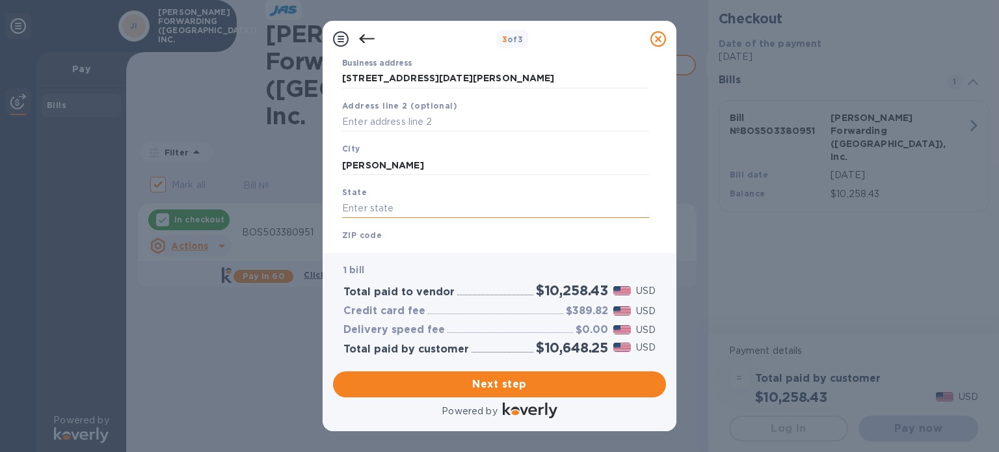
click at [416, 213] on input "text" at bounding box center [495, 209] width 307 height 20
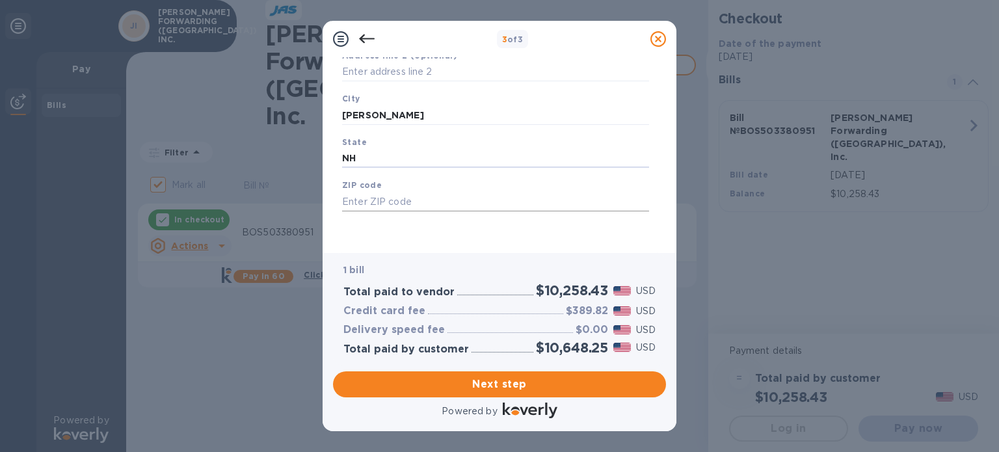
type input "NH"
click at [416, 199] on input "text" at bounding box center [495, 202] width 307 height 20
type input "03861"
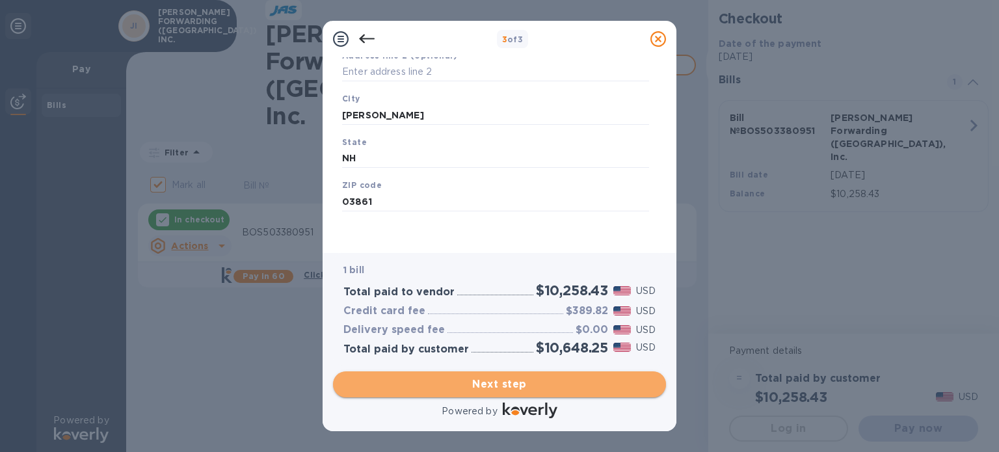
click at [517, 387] on span "Next step" at bounding box center [500, 385] width 312 height 16
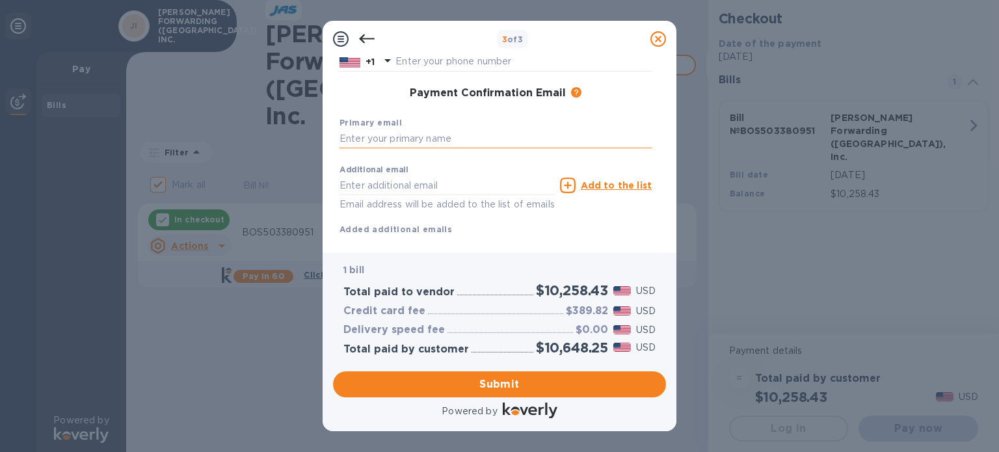
click at [461, 145] on input "text" at bounding box center [496, 139] width 312 height 20
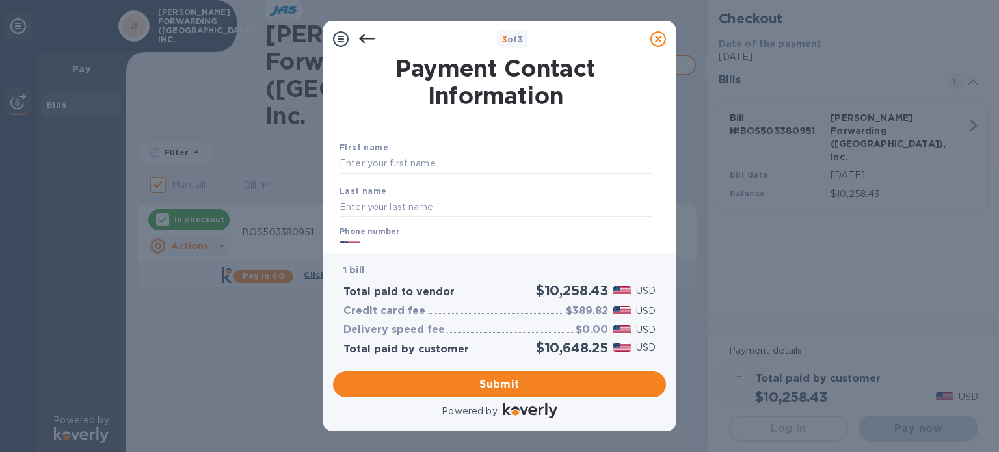
scroll to position [25, 0]
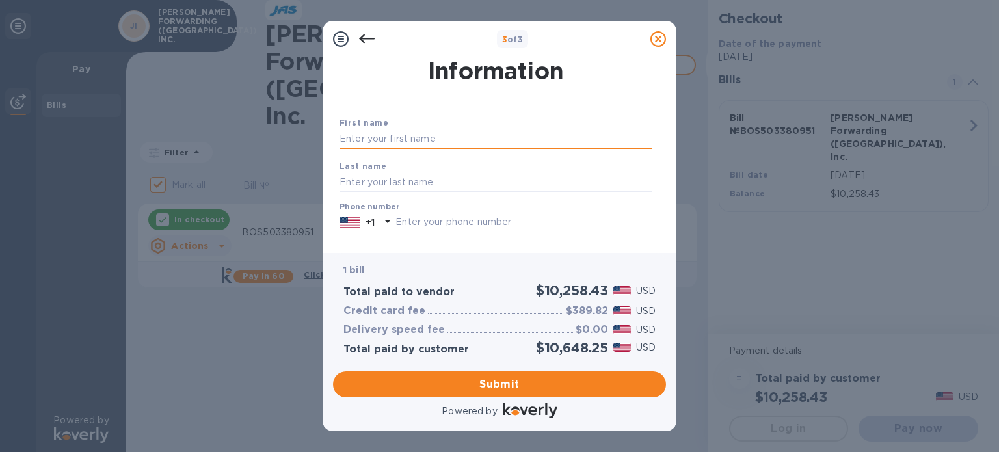
click at [453, 137] on input "text" at bounding box center [496, 139] width 312 height 20
type input "[PERSON_NAME]"
type input "6173043557"
type input "[PERSON_NAME][EMAIL_ADDRESS][DOMAIN_NAME]"
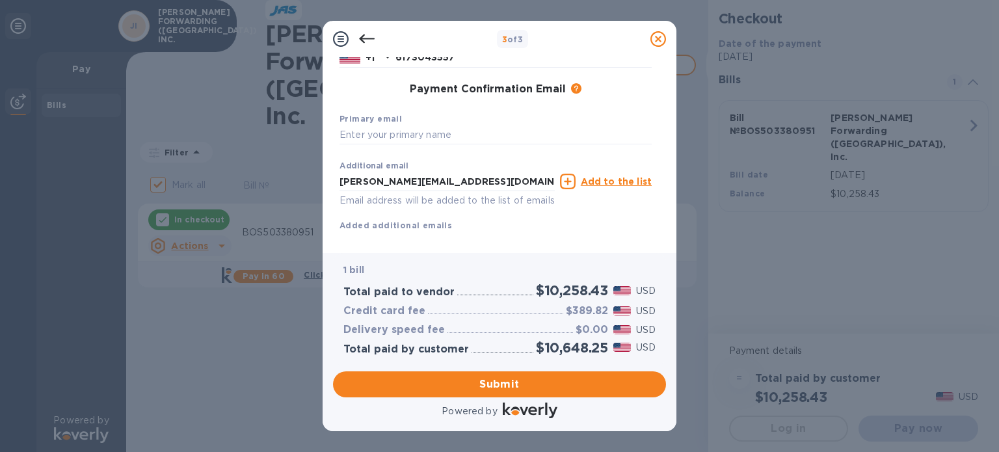
scroll to position [195, 0]
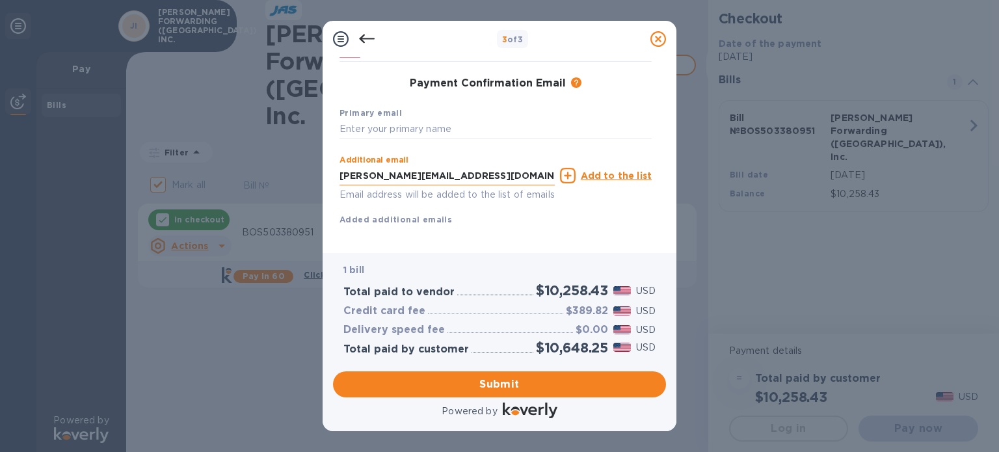
click at [469, 174] on input "[PERSON_NAME][EMAIL_ADDRESS][DOMAIN_NAME]" at bounding box center [447, 176] width 215 height 20
click at [444, 131] on input "text" at bounding box center [496, 130] width 312 height 20
paste input "[PERSON_NAME][EMAIL_ADDRESS][DOMAIN_NAME]"
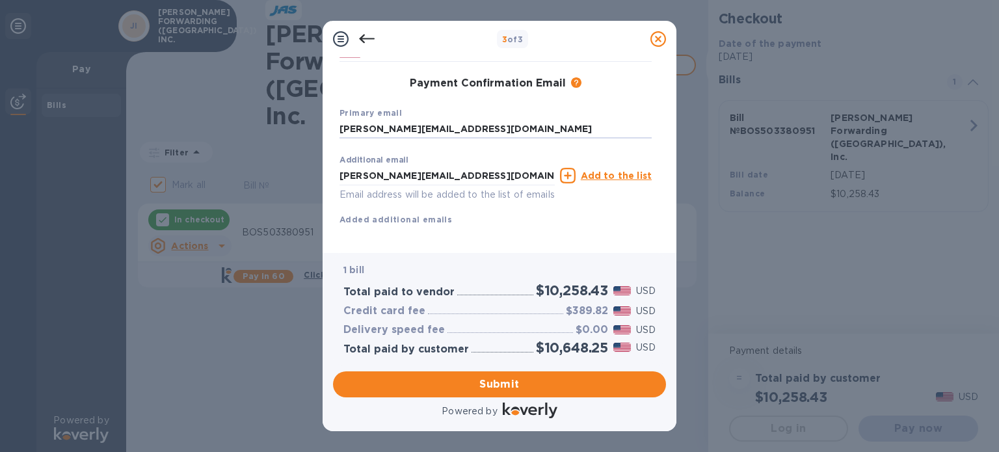
scroll to position [216, 0]
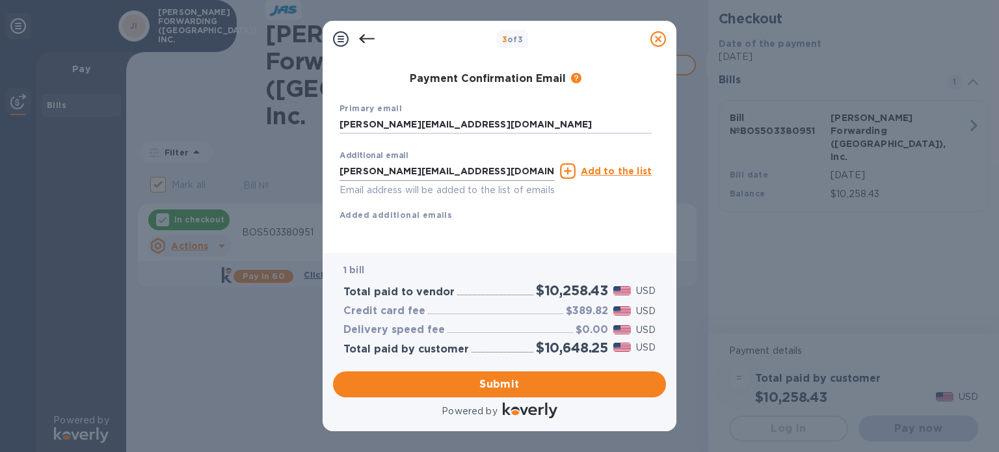
type input "[PERSON_NAME][EMAIL_ADDRESS][DOMAIN_NAME]"
click at [462, 161] on input "[PERSON_NAME][EMAIL_ADDRESS][DOMAIN_NAME]" at bounding box center [447, 171] width 215 height 20
click at [517, 201] on div "Additional email Email address will be added to the list of emails Add to the l…" at bounding box center [496, 182] width 312 height 77
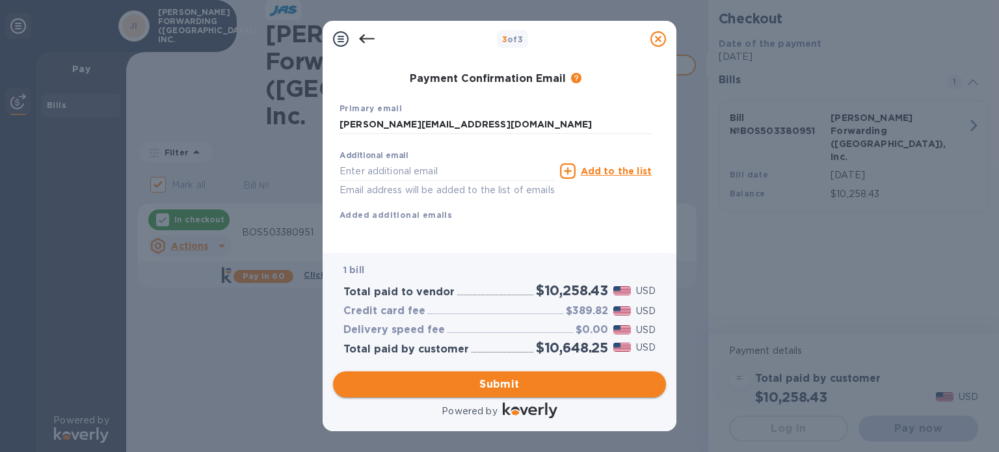
click at [500, 385] on span "Submit" at bounding box center [500, 385] width 312 height 16
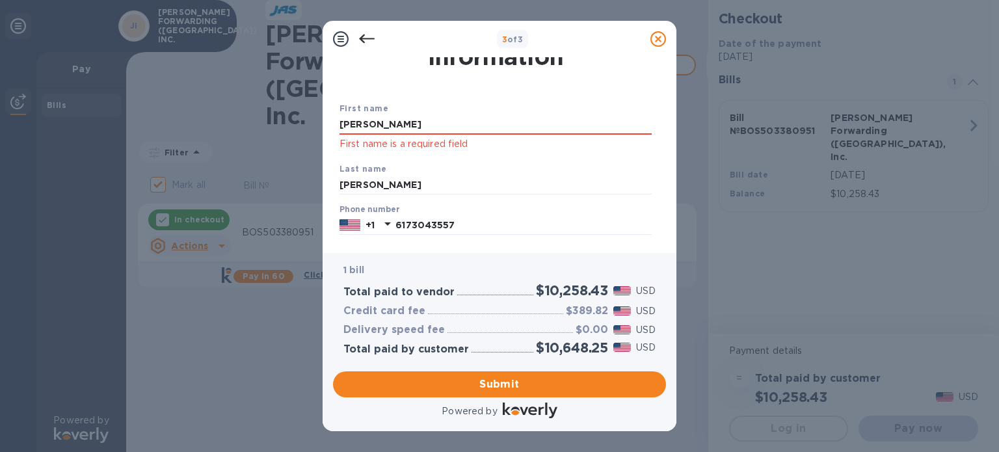
scroll to position [0, 0]
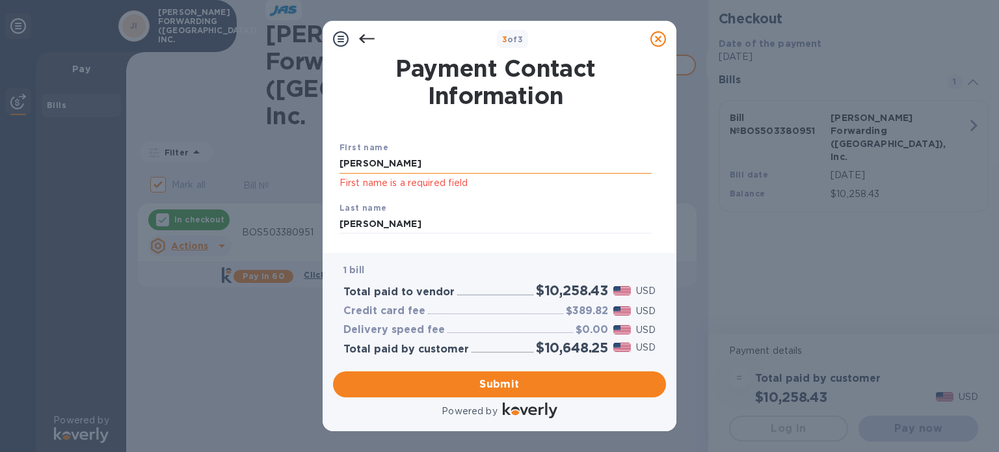
click at [451, 164] on input "[PERSON_NAME]" at bounding box center [496, 164] width 312 height 20
type input "[PERSON_NAME]"
click at [579, 195] on div "First name [PERSON_NAME] First name is a required field" at bounding box center [495, 165] width 323 height 61
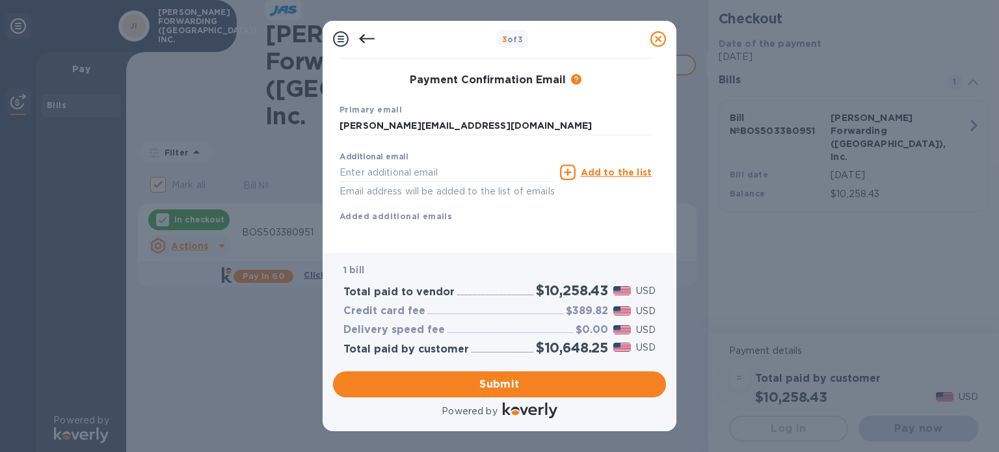
scroll to position [233, 0]
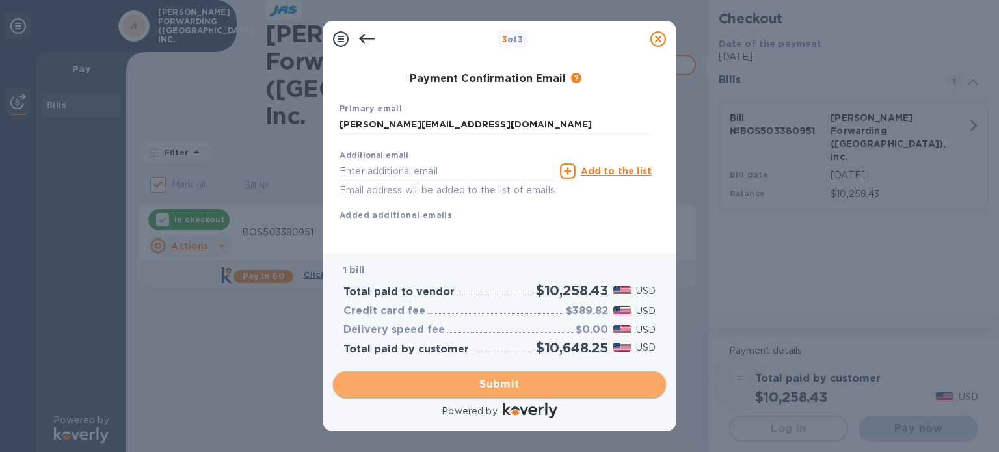
click at [510, 388] on span "Submit" at bounding box center [500, 385] width 312 height 16
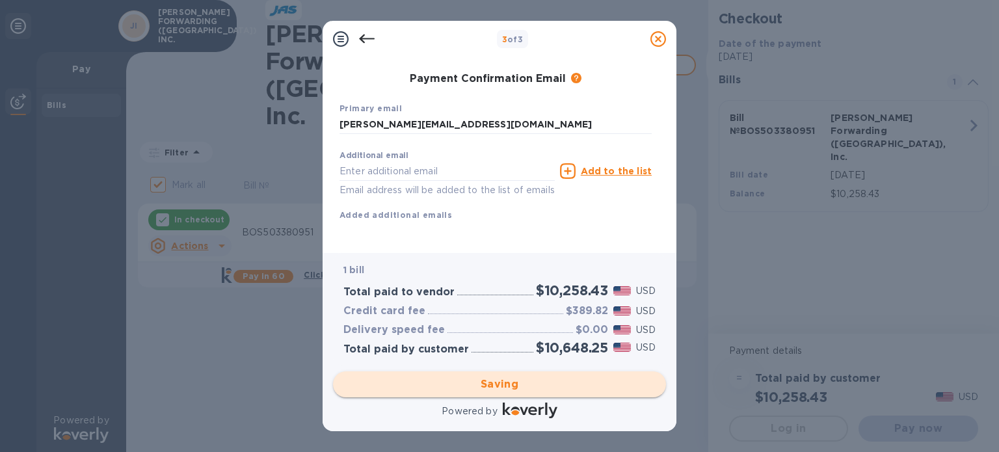
checkbox input "false"
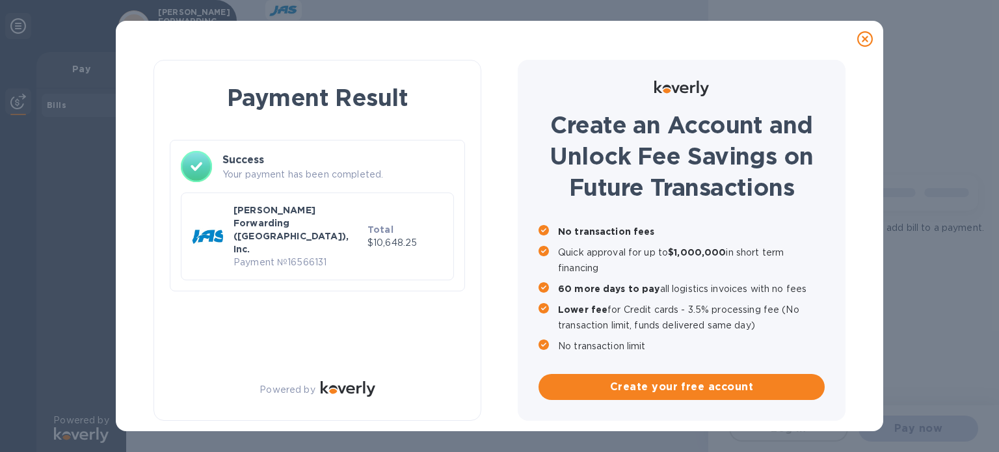
scroll to position [0, 0]
